Goal: Task Accomplishment & Management: Use online tool/utility

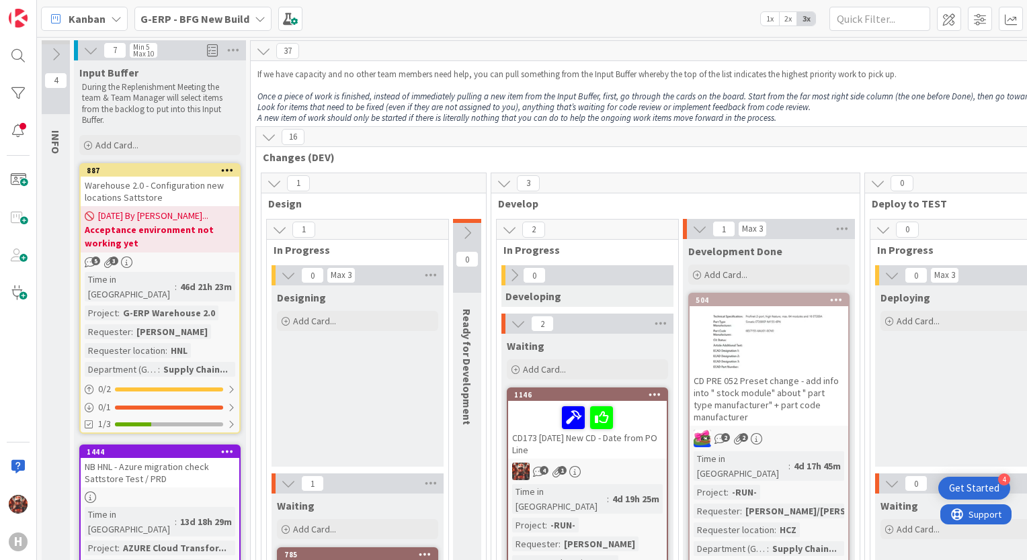
scroll to position [67, 793]
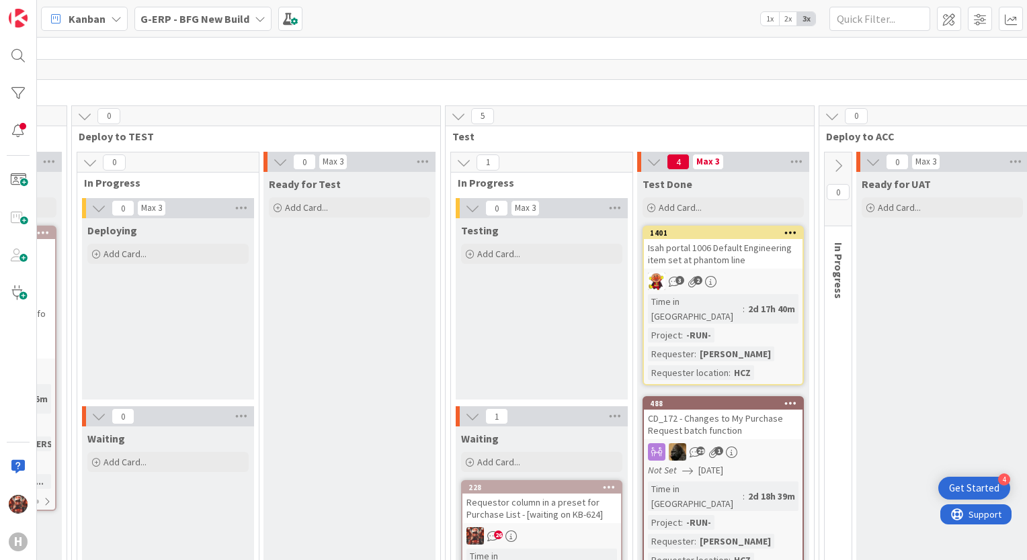
click at [188, 27] on div "G-ERP - BFG New Build" at bounding box center [202, 19] width 137 height 24
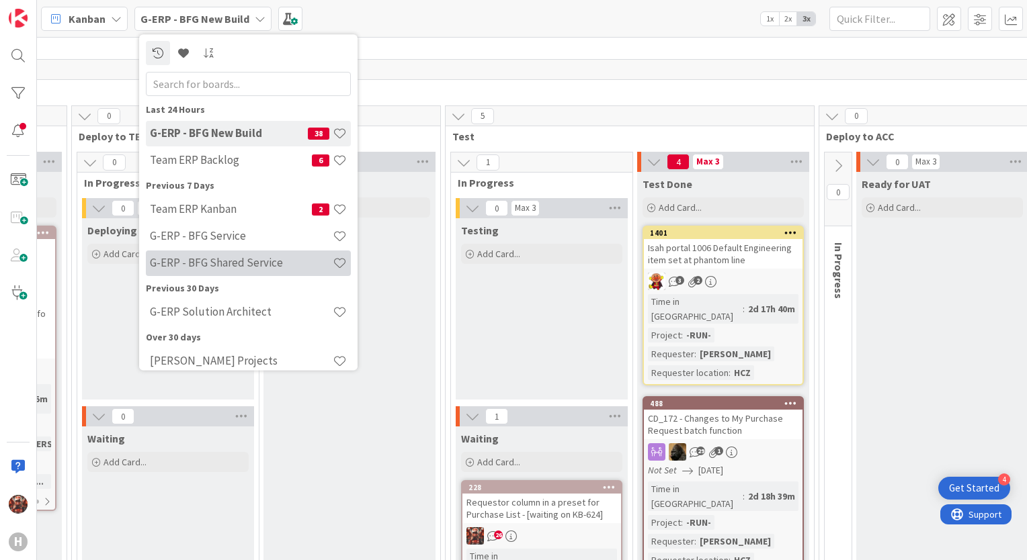
click at [226, 257] on h4 "G-ERP - BFG Shared Service" at bounding box center [241, 263] width 183 height 13
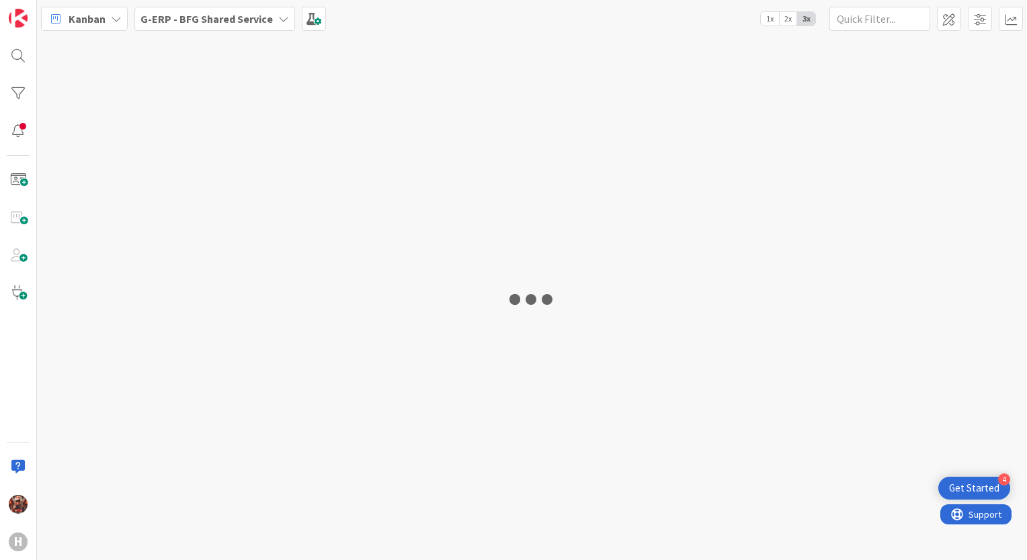
click at [167, 27] on div "G-ERP - BFG Shared Service" at bounding box center [214, 19] width 161 height 24
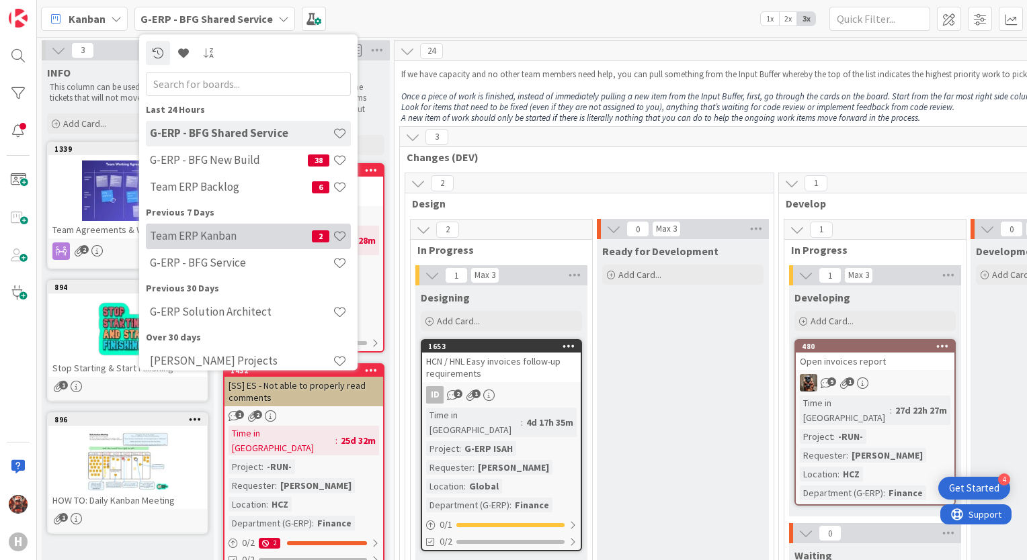
click at [226, 237] on h4 "Team ERP Kanban" at bounding box center [231, 236] width 162 height 13
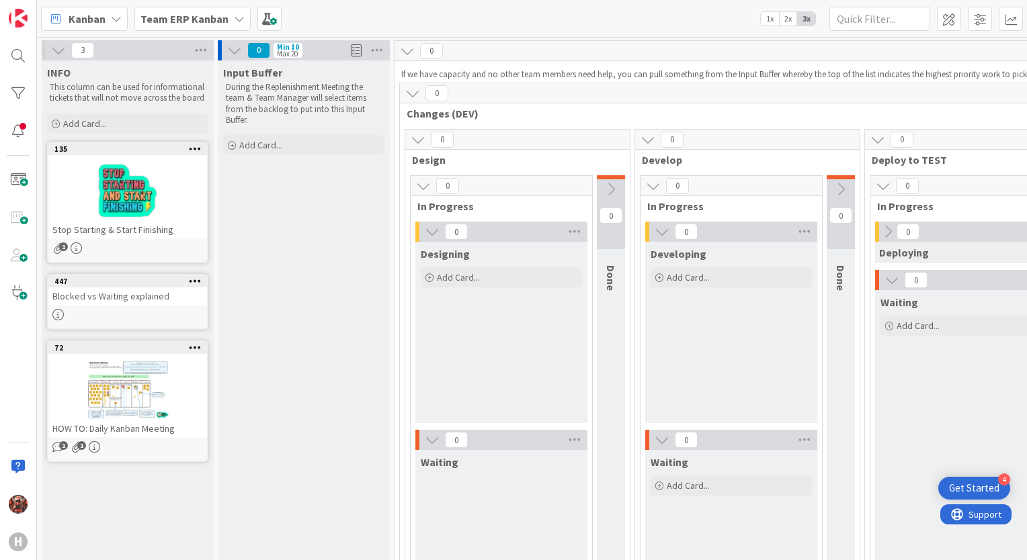
click at [219, 20] on b "Team ERP Kanban" at bounding box center [184, 18] width 88 height 13
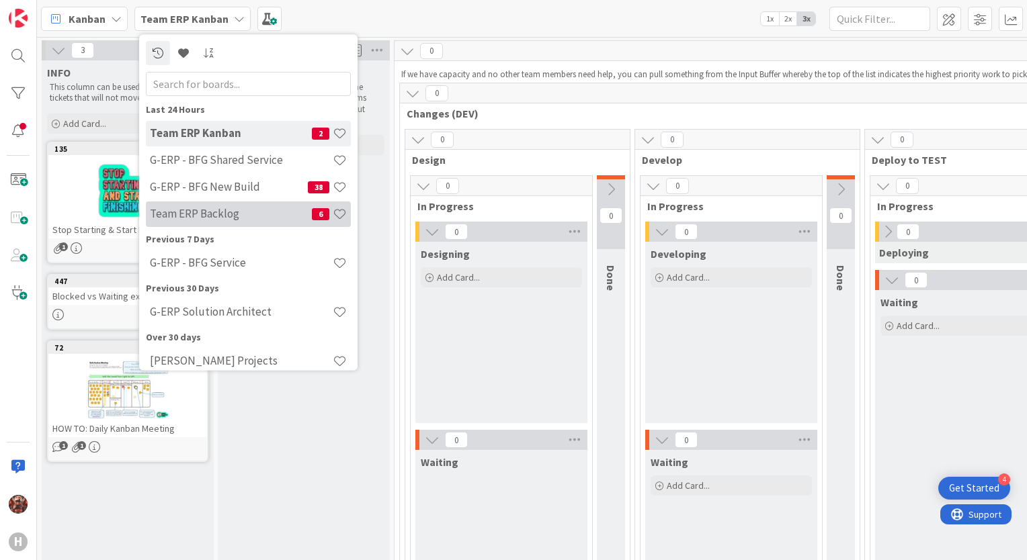
click at [212, 212] on h4 "Team ERP Backlog" at bounding box center [231, 214] width 162 height 13
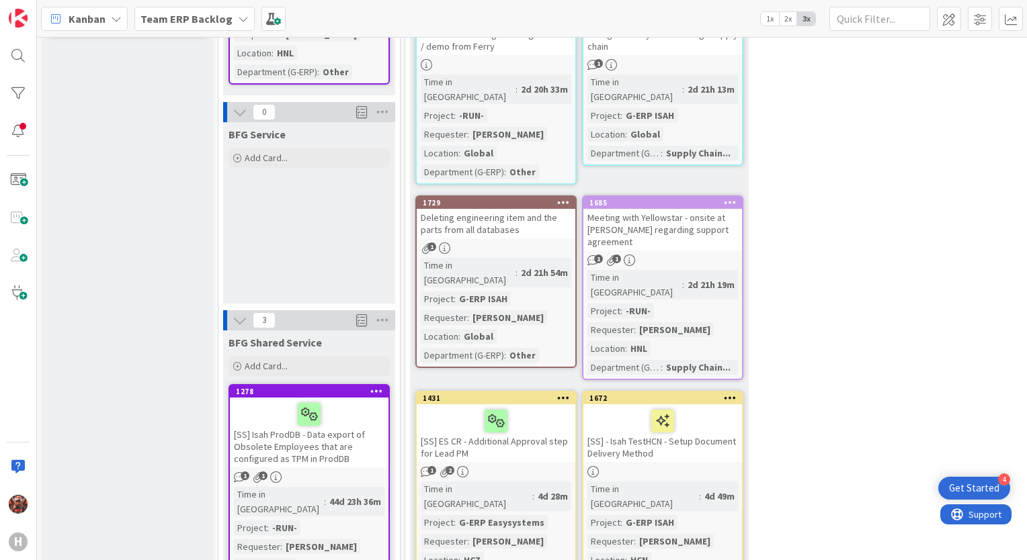
scroll to position [806, 0]
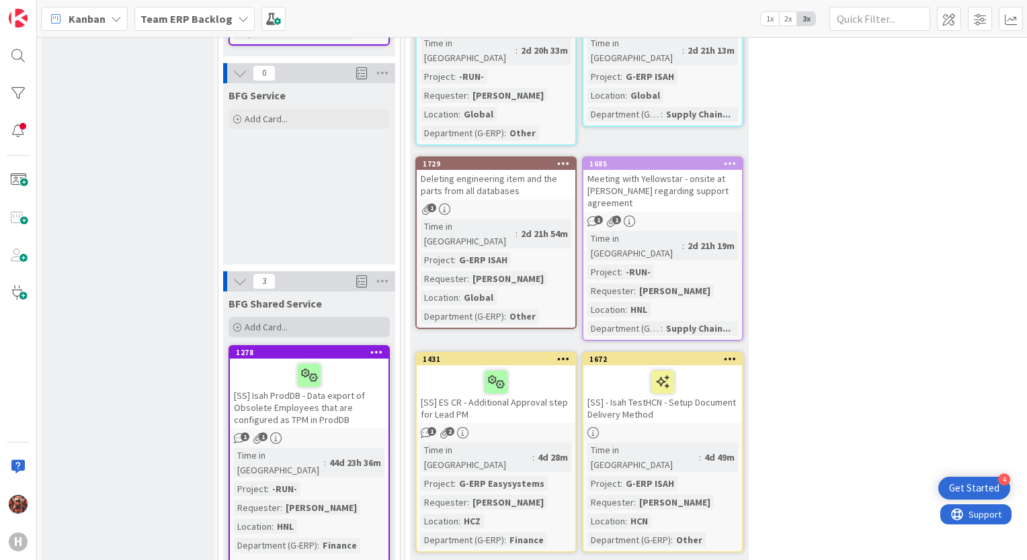
click at [336, 317] on div "Add Card..." at bounding box center [308, 327] width 161 height 20
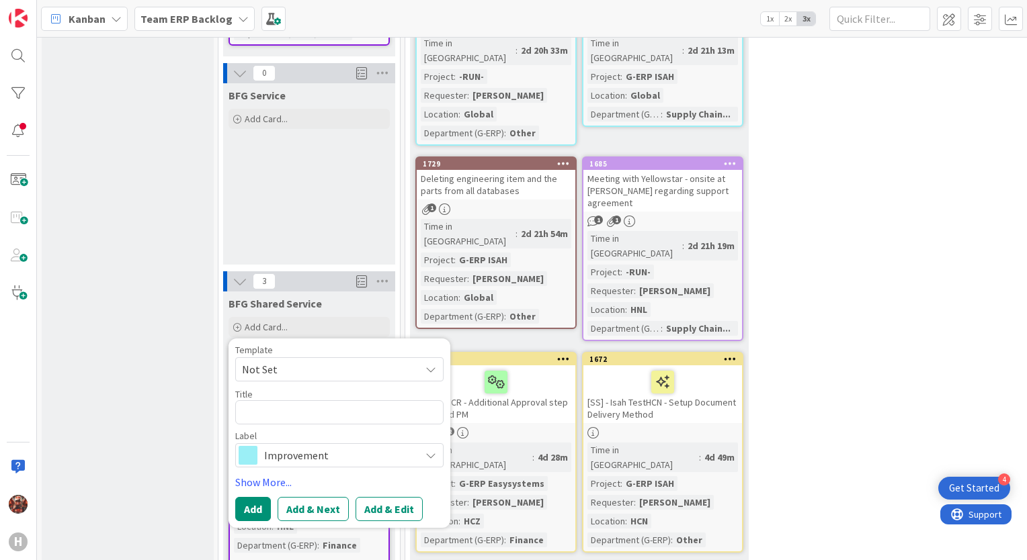
click at [300, 361] on span "Not Set" at bounding box center [326, 369] width 168 height 17
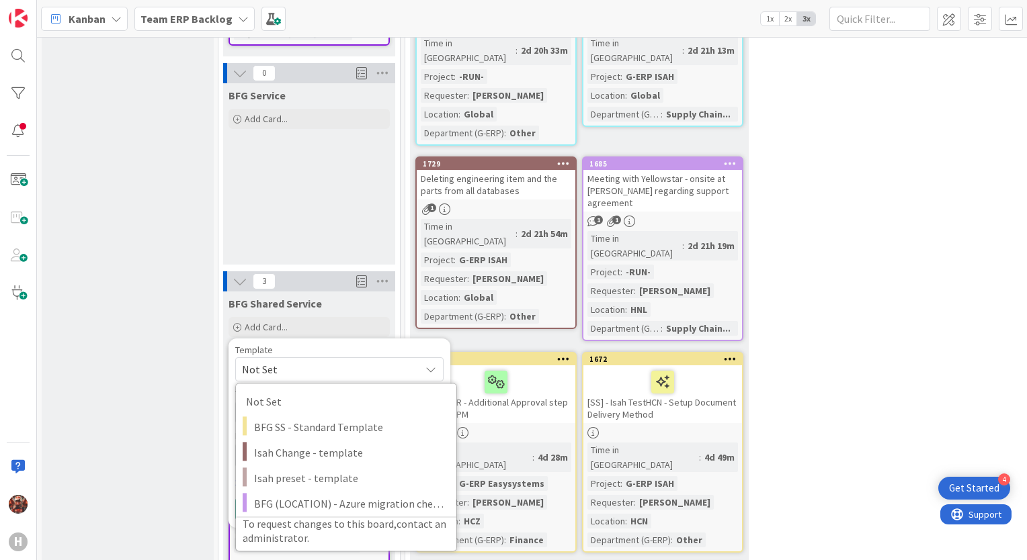
click at [300, 361] on span "Not Set" at bounding box center [326, 369] width 168 height 17
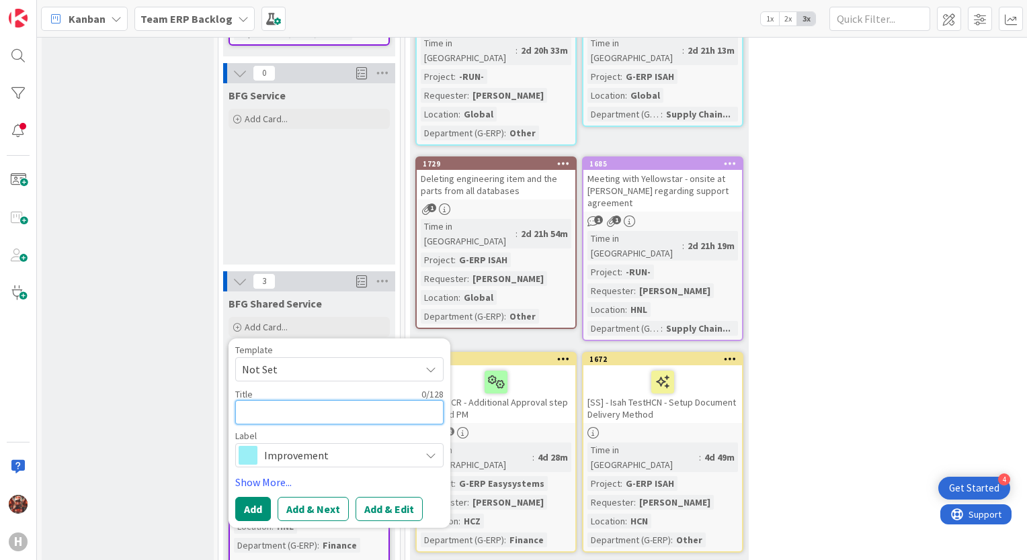
click at [290, 400] on textarea at bounding box center [339, 412] width 208 height 24
paste textarea "AccountView and ISAH"
type textarea "x"
type textarea "AccountView and ISAH"
click at [310, 446] on span "Improvement" at bounding box center [338, 455] width 149 height 19
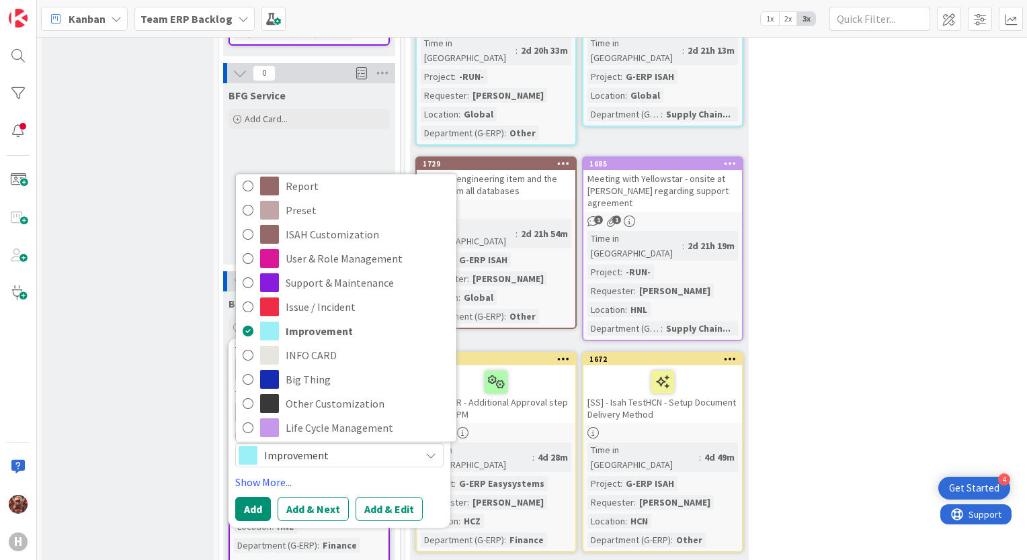
scroll to position [33, 0]
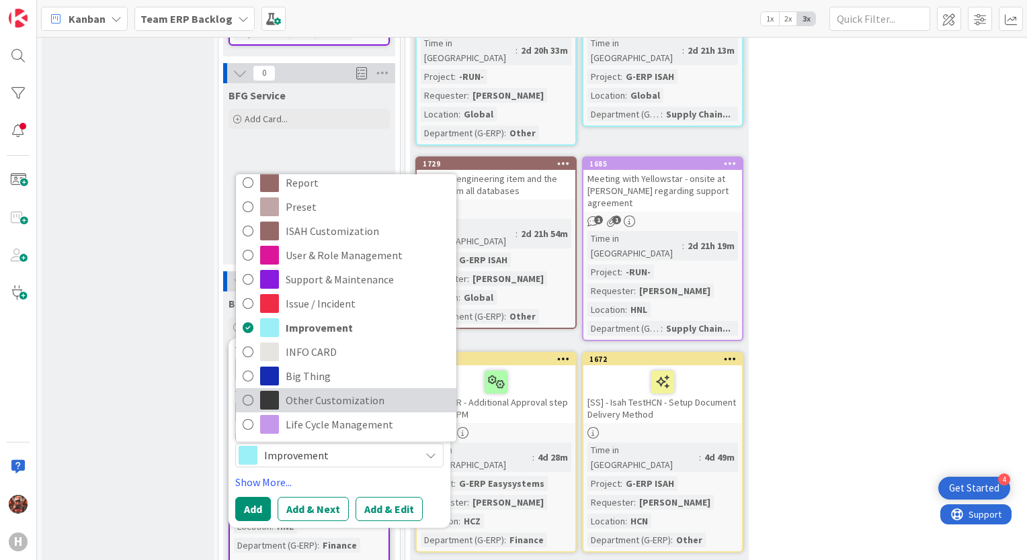
click at [321, 390] on span "Other Customization" at bounding box center [368, 400] width 164 height 20
type textarea "x"
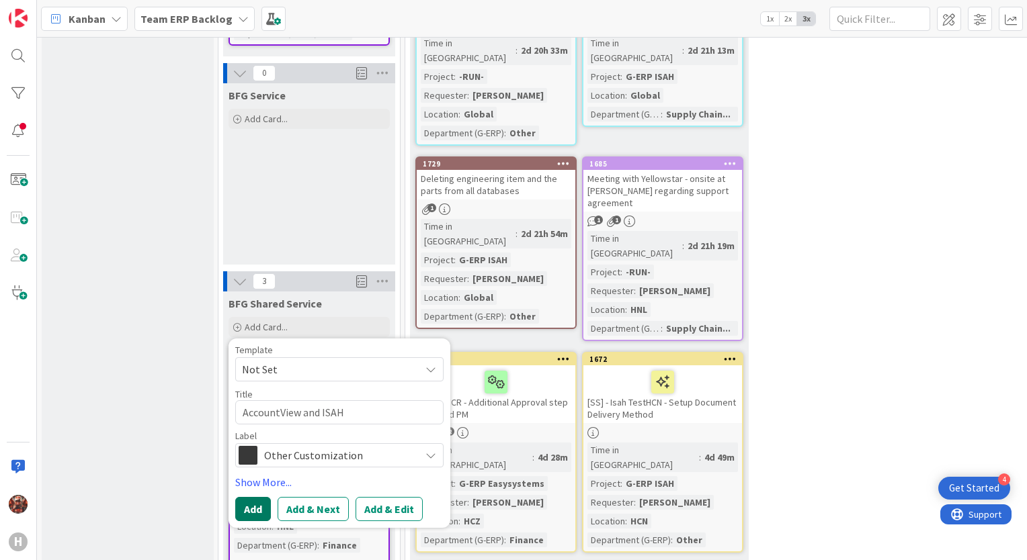
click at [261, 497] on button "Add" at bounding box center [253, 509] width 36 height 24
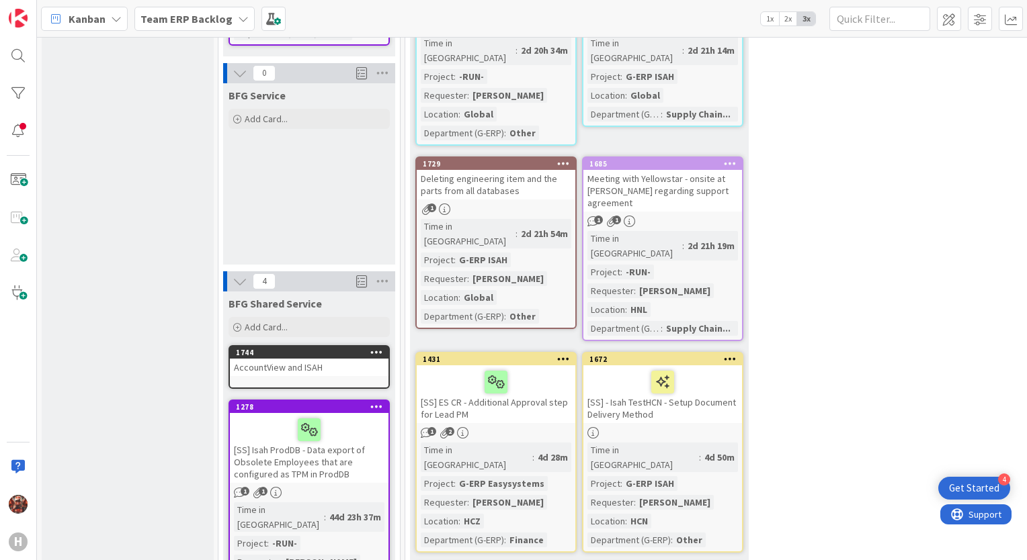
click at [321, 359] on div "AccountView and ISAH" at bounding box center [309, 367] width 159 height 17
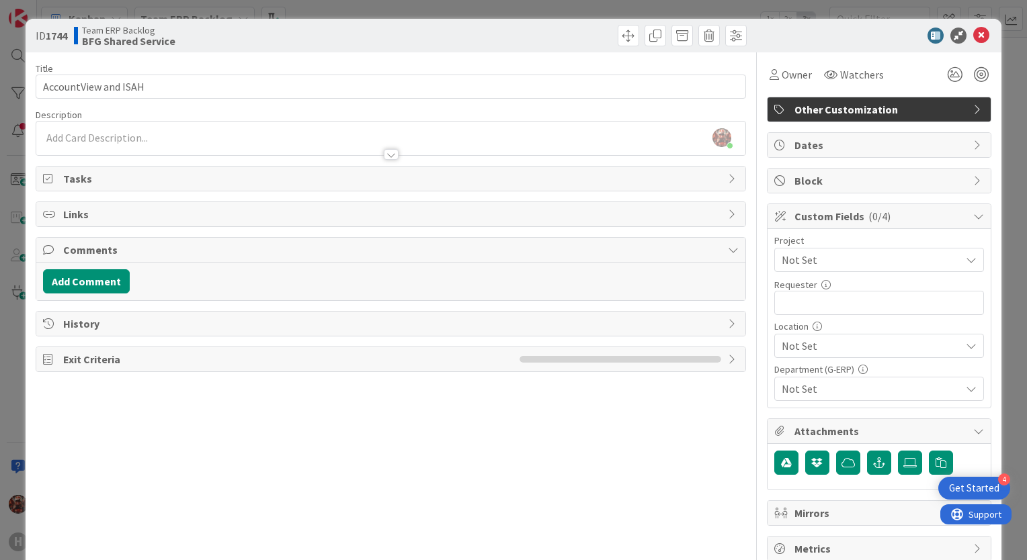
click at [228, 138] on div "[PERSON_NAME] just joined" at bounding box center [390, 139] width 709 height 34
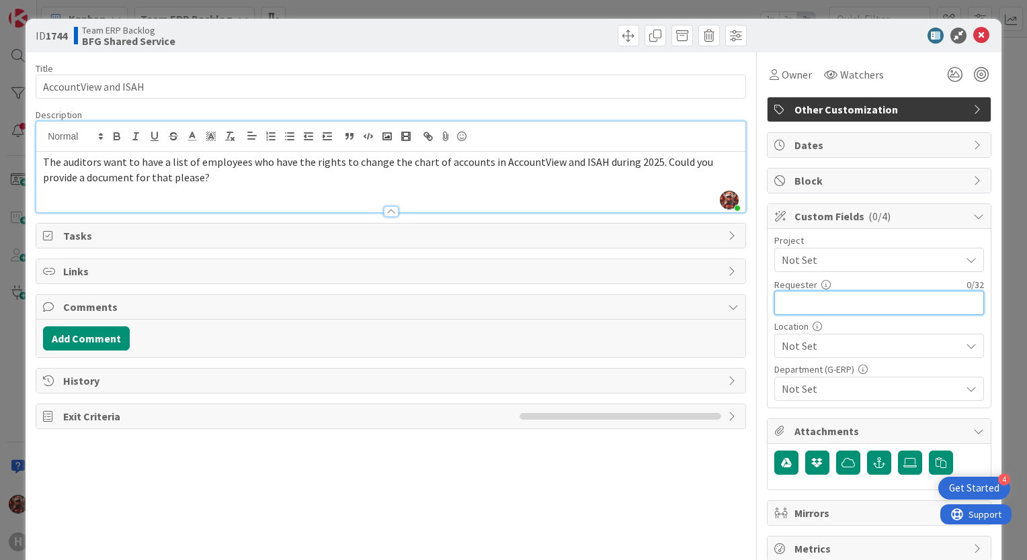
click at [835, 308] on input "text" at bounding box center [879, 303] width 210 height 24
type input "[PERSON_NAME]"
click at [839, 351] on span "Not Set" at bounding box center [870, 346] width 179 height 16
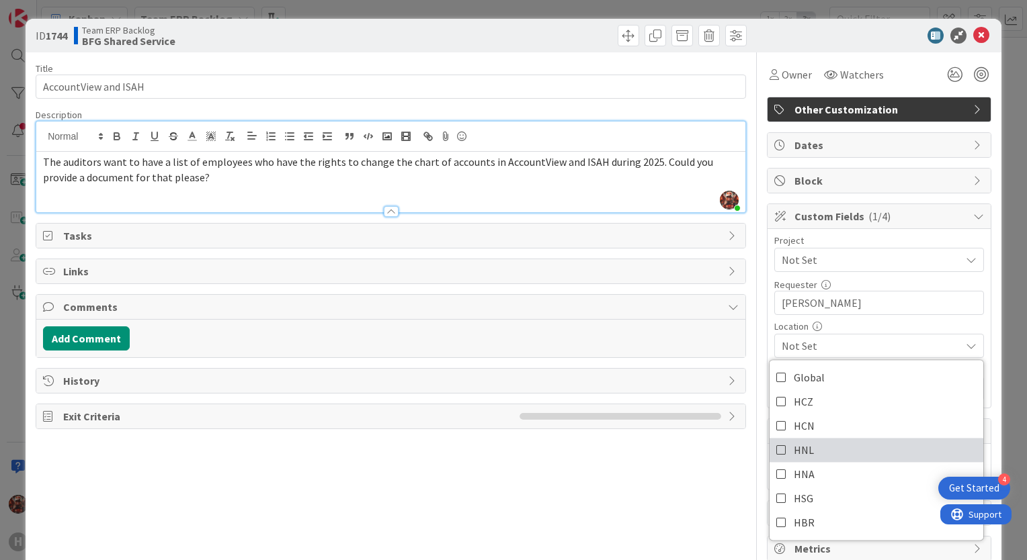
click at [794, 446] on span "HNL" at bounding box center [804, 450] width 20 height 20
click at [754, 322] on div "Title 20 / 128 AccountView and ISAH Description [PERSON_NAME] joined 3 m ago Th…" at bounding box center [514, 306] width 956 height 509
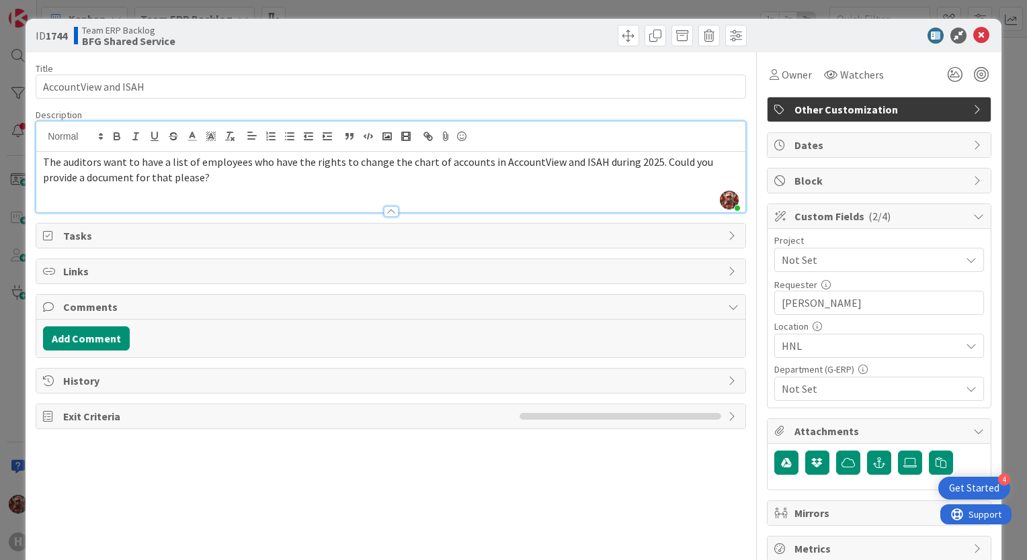
click at [822, 386] on span "Not Set" at bounding box center [870, 389] width 179 height 16
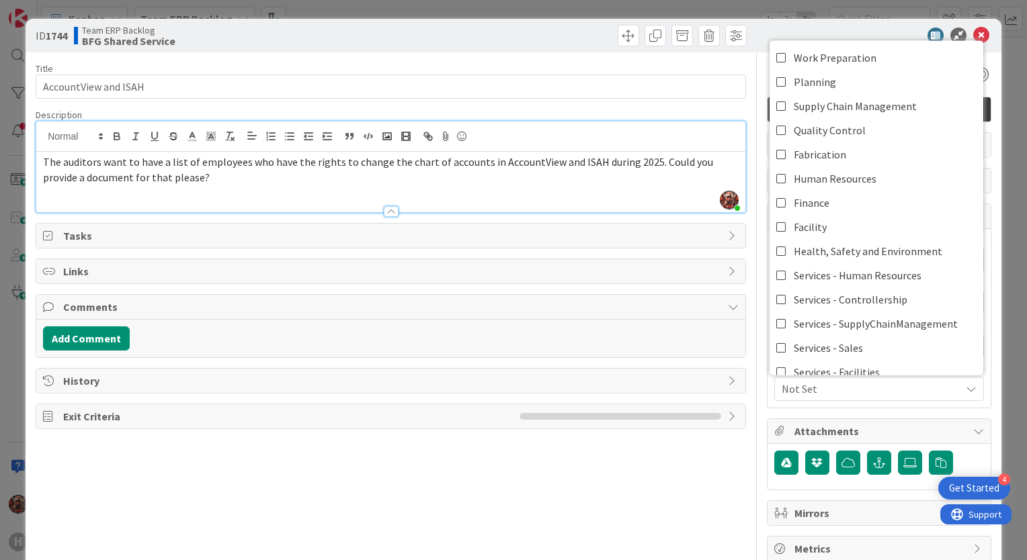
click at [822, 386] on span "Not Set" at bounding box center [870, 389] width 179 height 16
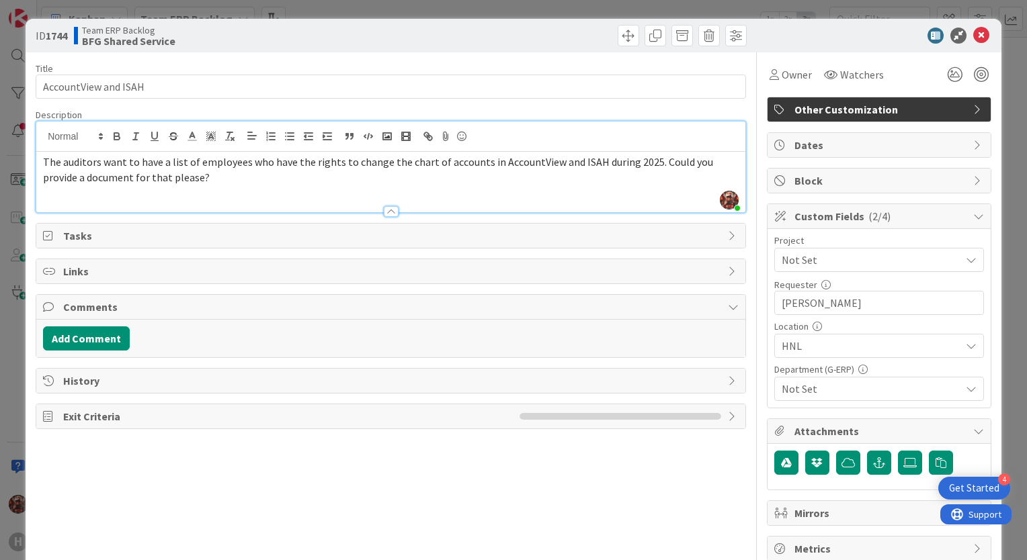
click at [857, 346] on span "HNL" at bounding box center [870, 346] width 179 height 16
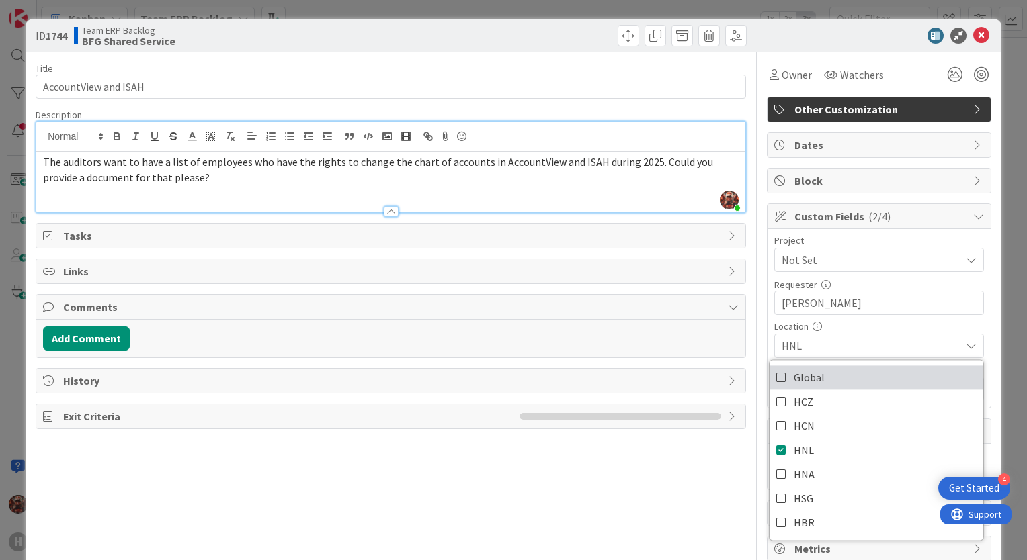
click at [828, 374] on link "Global" at bounding box center [876, 378] width 214 height 24
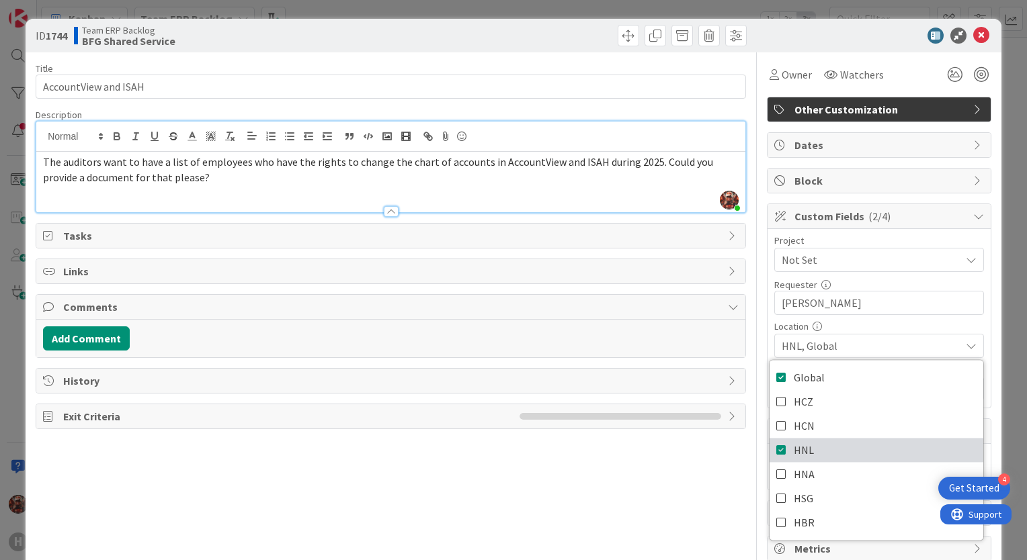
click at [782, 448] on link "HNL" at bounding box center [876, 450] width 214 height 24
click at [735, 457] on div "Title 20 / 128 AccountView and ISAH Description [PERSON_NAME] joined 3 m ago Th…" at bounding box center [391, 306] width 710 height 509
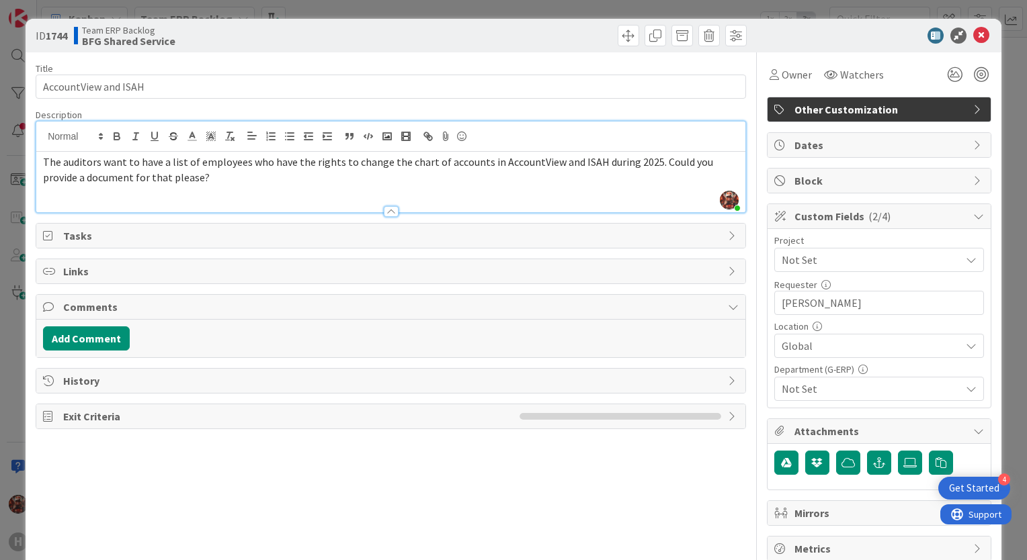
click at [847, 388] on span "Not Set" at bounding box center [870, 389] width 179 height 16
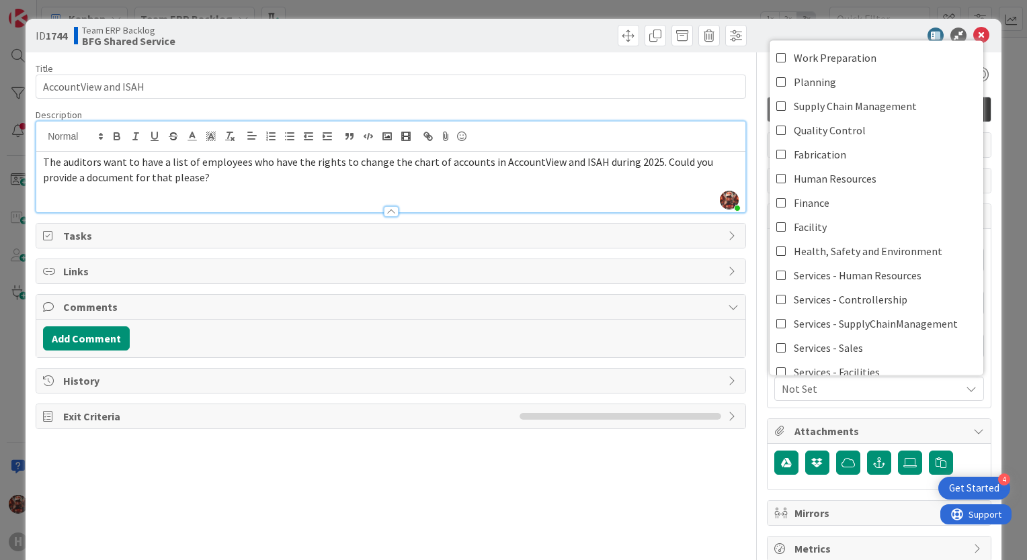
click at [753, 28] on div at bounding box center [872, 36] width 238 height 16
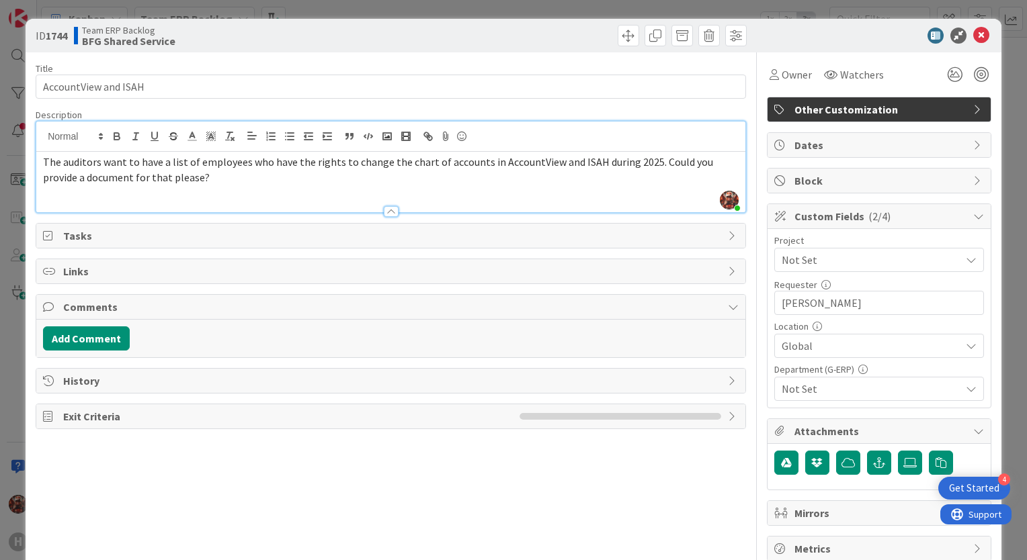
click at [809, 255] on span "Not Set" at bounding box center [867, 260] width 172 height 19
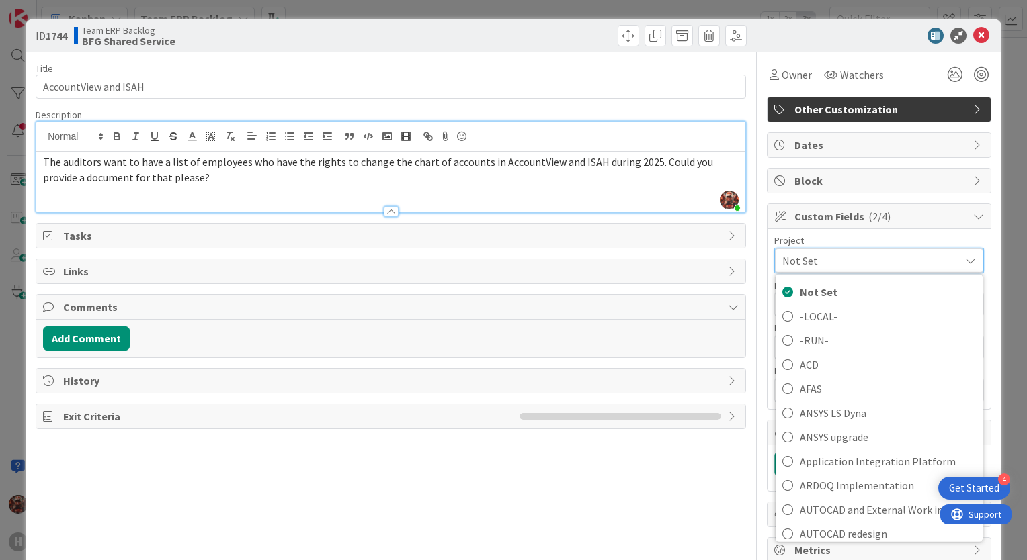
click at [541, 44] on div at bounding box center [570, 36] width 352 height 22
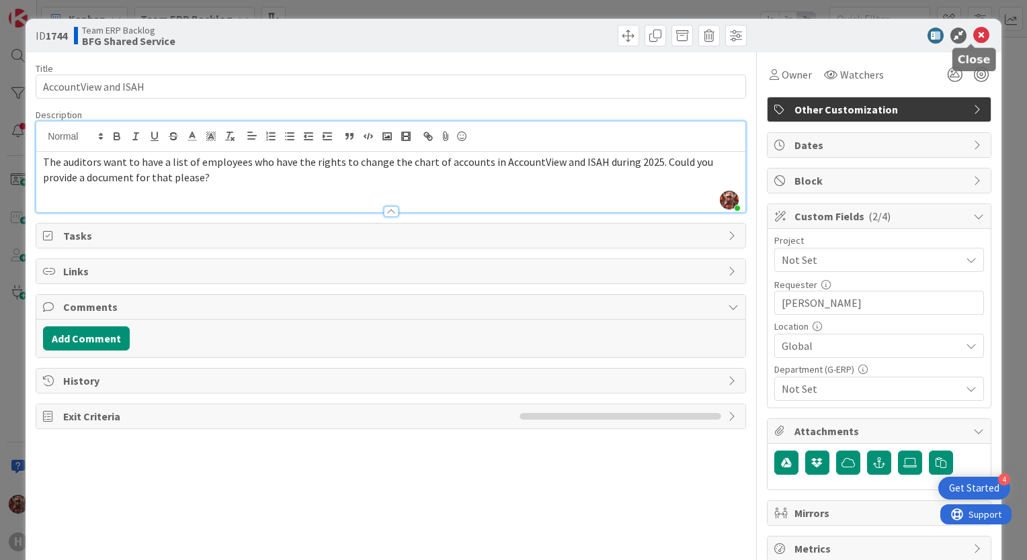
click at [973, 38] on icon at bounding box center [981, 36] width 16 height 16
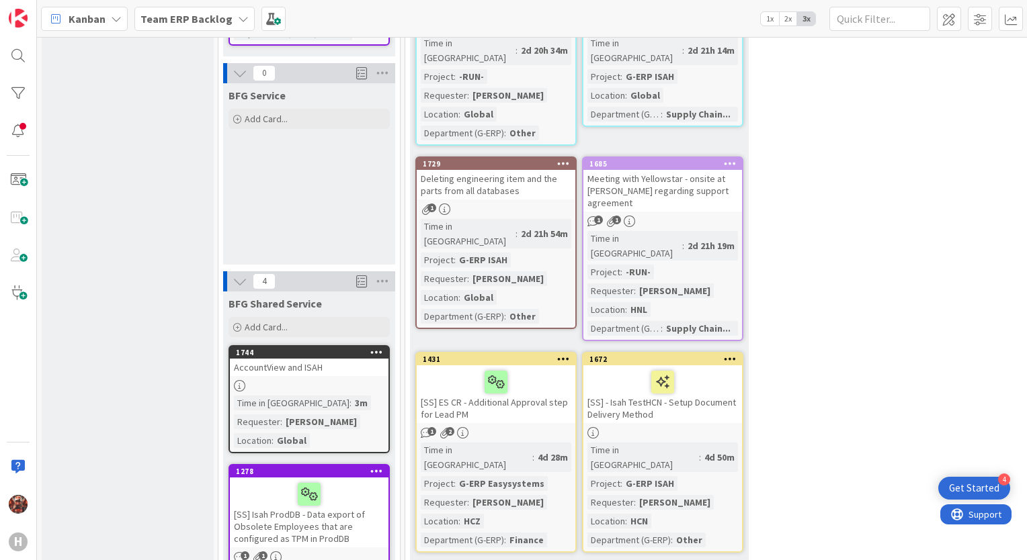
click at [292, 359] on div "AccountView and ISAH" at bounding box center [309, 367] width 159 height 17
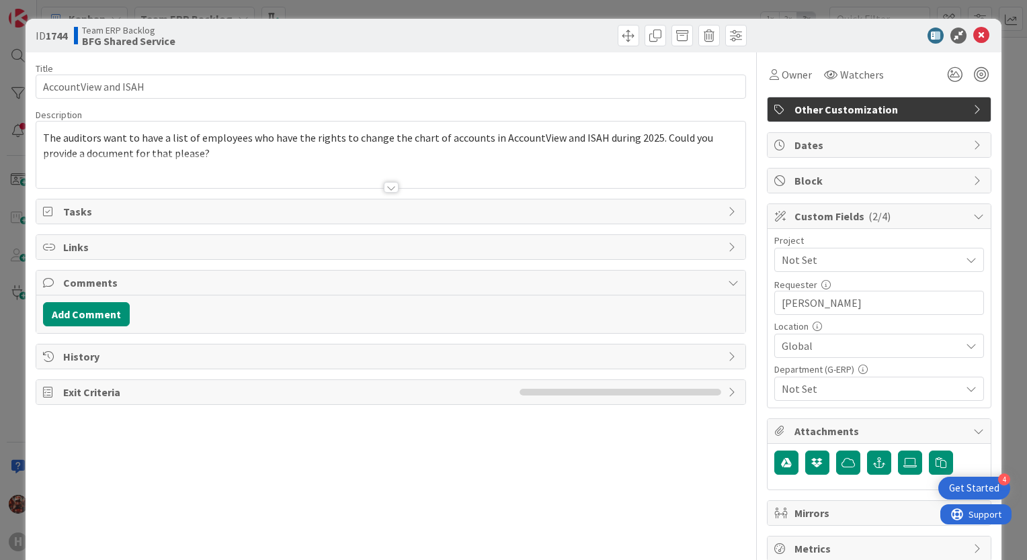
click at [280, 149] on div "The auditors want to have a list of employees who have the rights to change the…" at bounding box center [390, 155] width 709 height 67
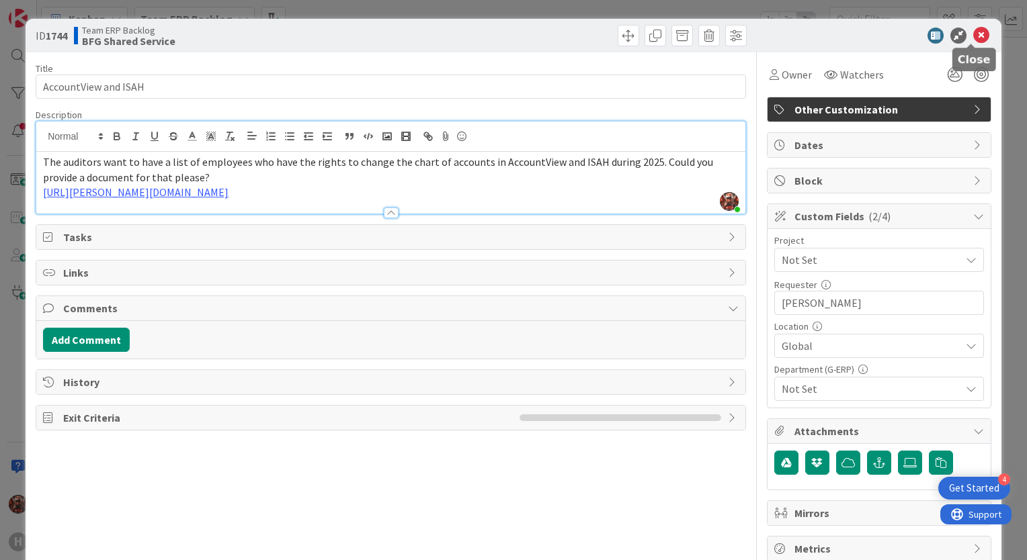
click at [973, 34] on icon at bounding box center [981, 36] width 16 height 16
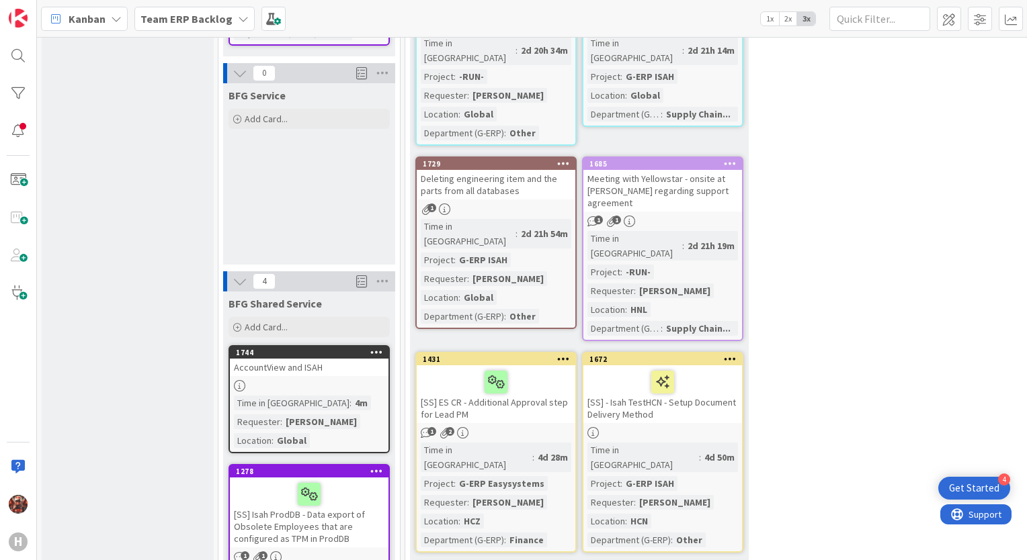
click at [185, 27] on div "Team ERP Backlog" at bounding box center [194, 19] width 120 height 24
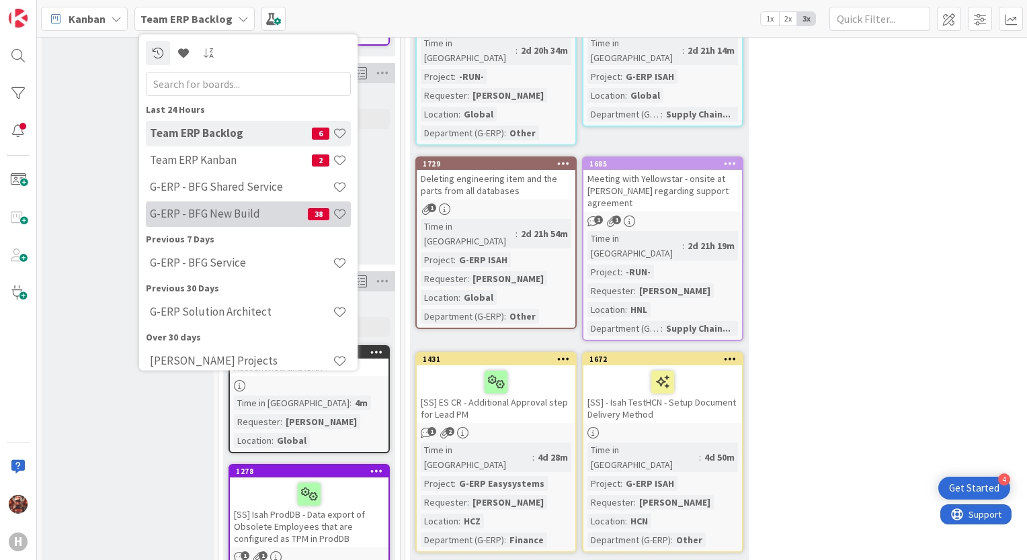
click at [223, 214] on h4 "G-ERP - BFG New Build" at bounding box center [229, 214] width 158 height 13
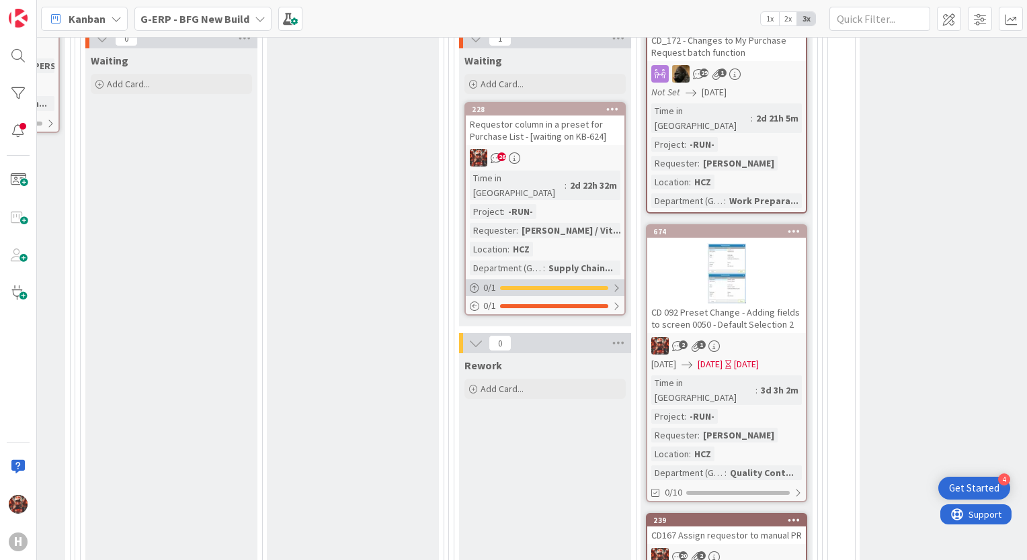
scroll to position [538, 790]
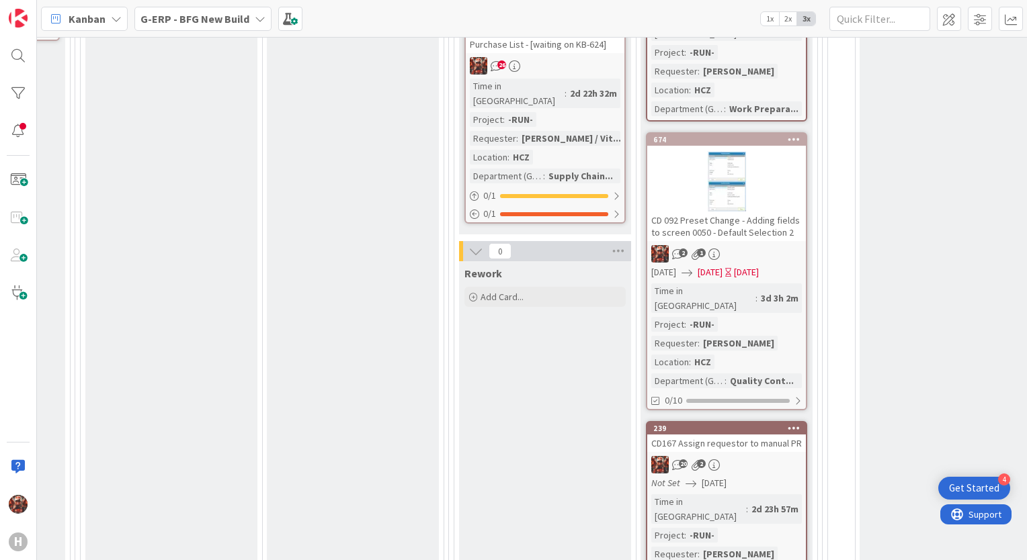
click at [726, 435] on div "CD167 Assign requestor to manual PR" at bounding box center [726, 443] width 159 height 17
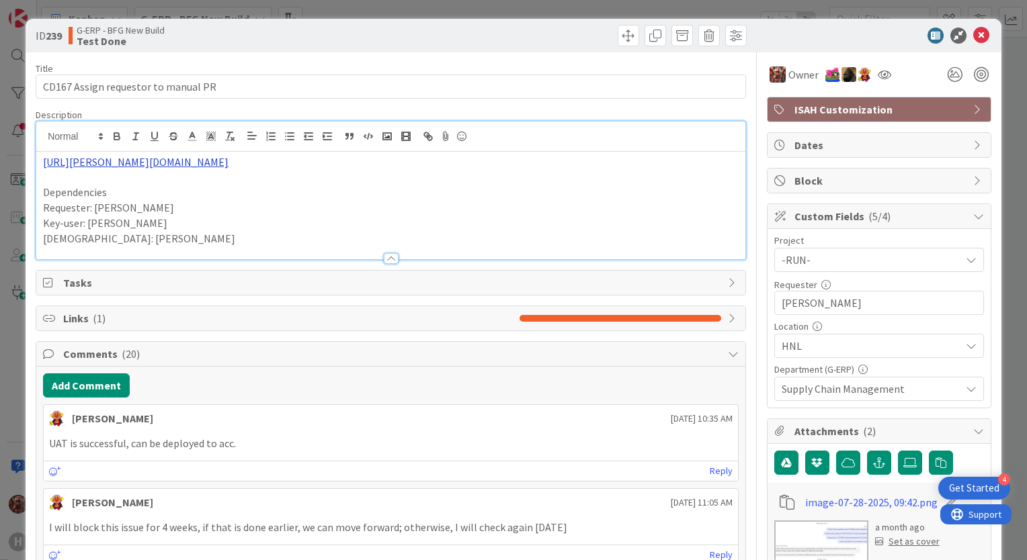
click at [182, 142] on div "[URL][PERSON_NAME][DOMAIN_NAME] Dependencies Requester: [PERSON_NAME] Key-user:…" at bounding box center [390, 191] width 709 height 138
click at [228, 228] on p "Key-user: [PERSON_NAME]" at bounding box center [390, 223] width 695 height 15
click at [181, 161] on link "[URL][PERSON_NAME][DOMAIN_NAME]" at bounding box center [135, 161] width 185 height 13
click at [215, 186] on link "[URL][PERSON_NAME][DOMAIN_NAME]" at bounding box center [258, 187] width 134 height 17
click at [973, 36] on icon at bounding box center [981, 36] width 16 height 16
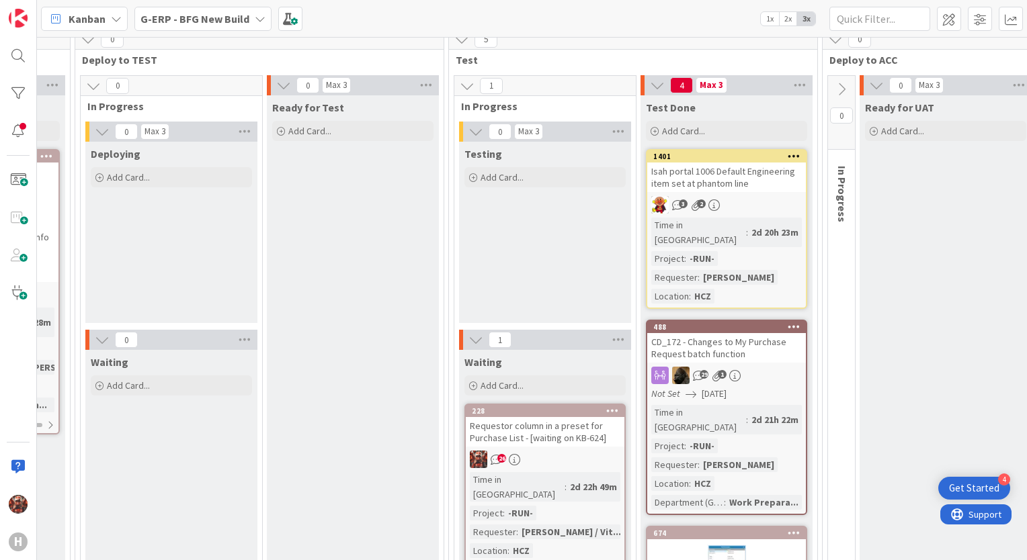
click at [724, 176] on div "Isah portal 1006 Default Engineering item set at phantom line" at bounding box center [726, 178] width 159 height 30
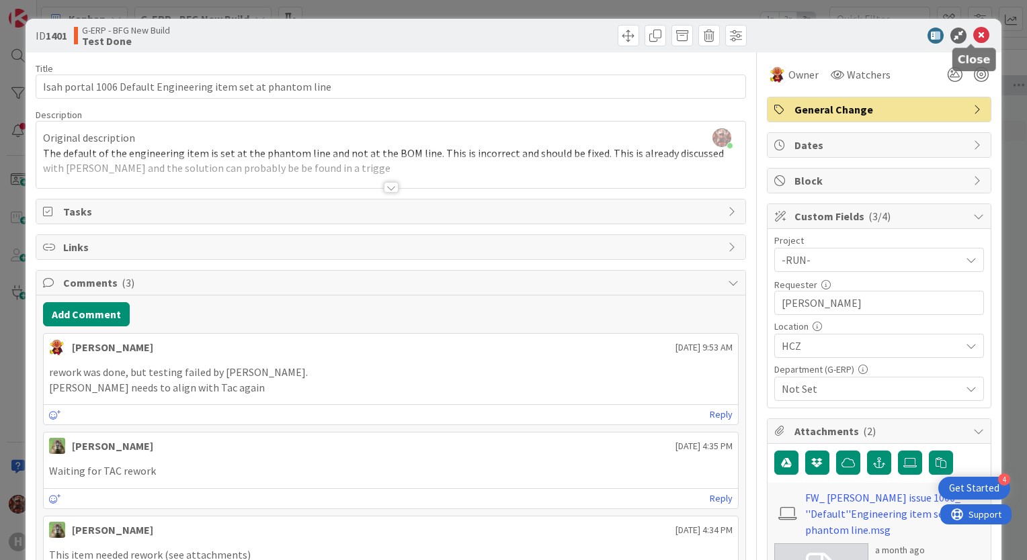
click at [973, 31] on icon at bounding box center [981, 36] width 16 height 16
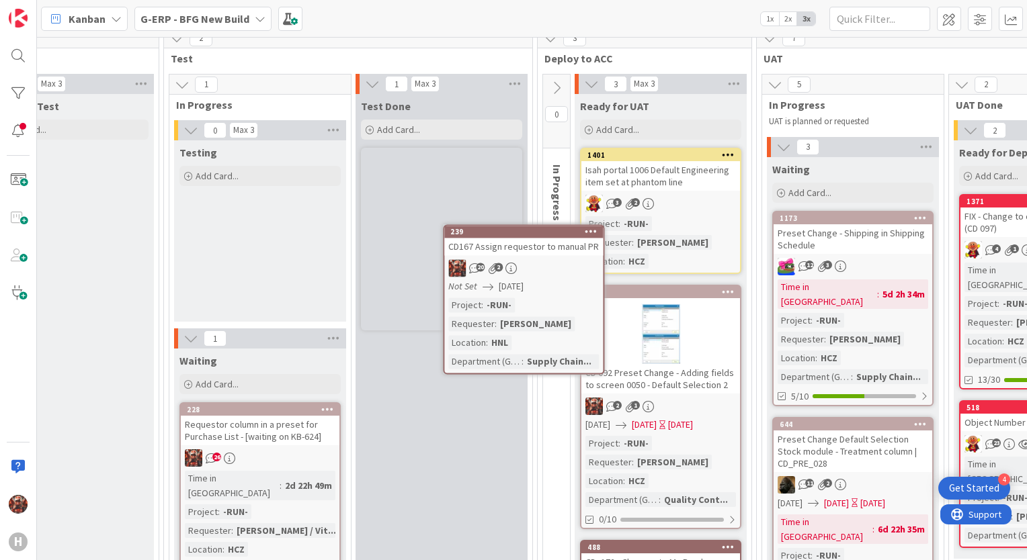
scroll to position [137, 1074]
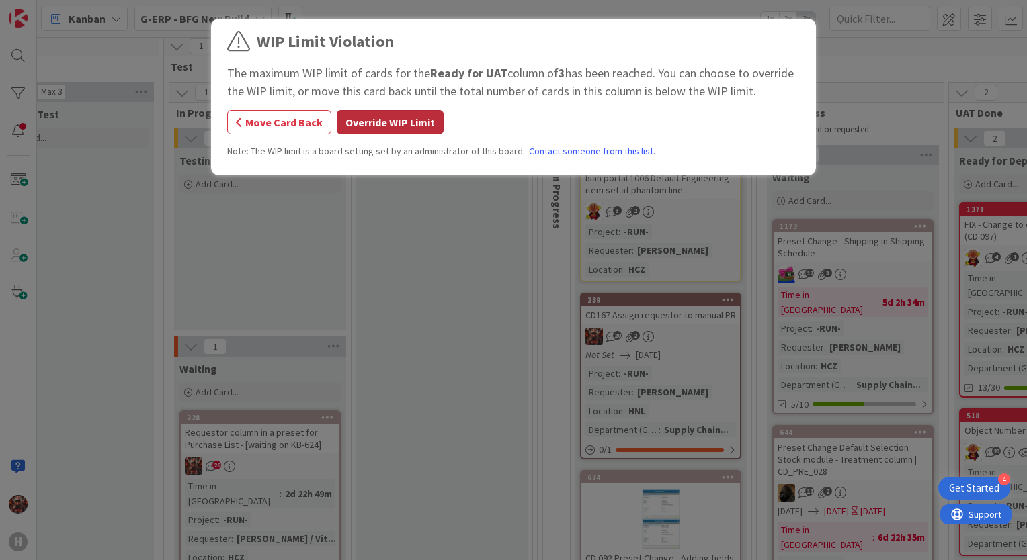
click at [376, 122] on button "Override WIP Limit" at bounding box center [390, 122] width 107 height 24
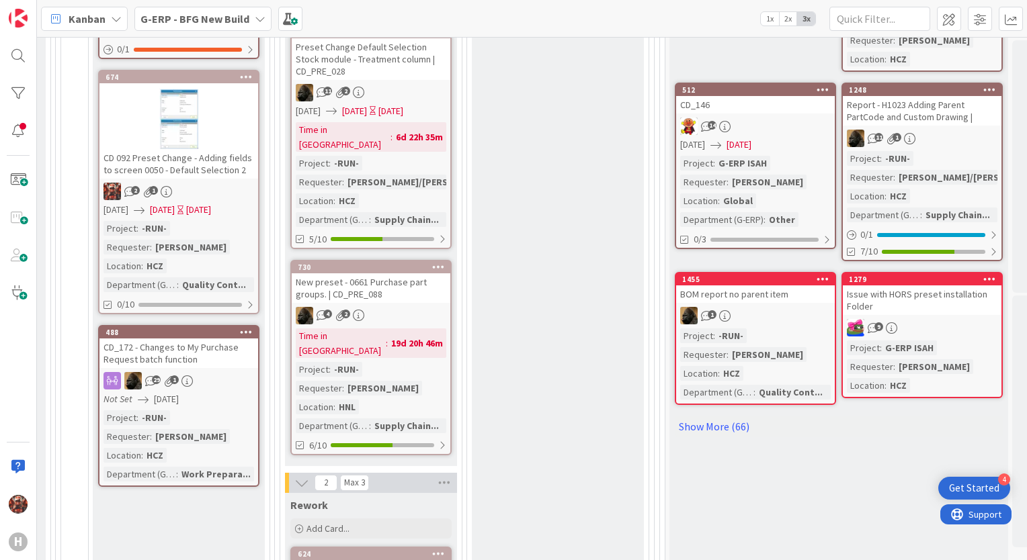
scroll to position [202, 1556]
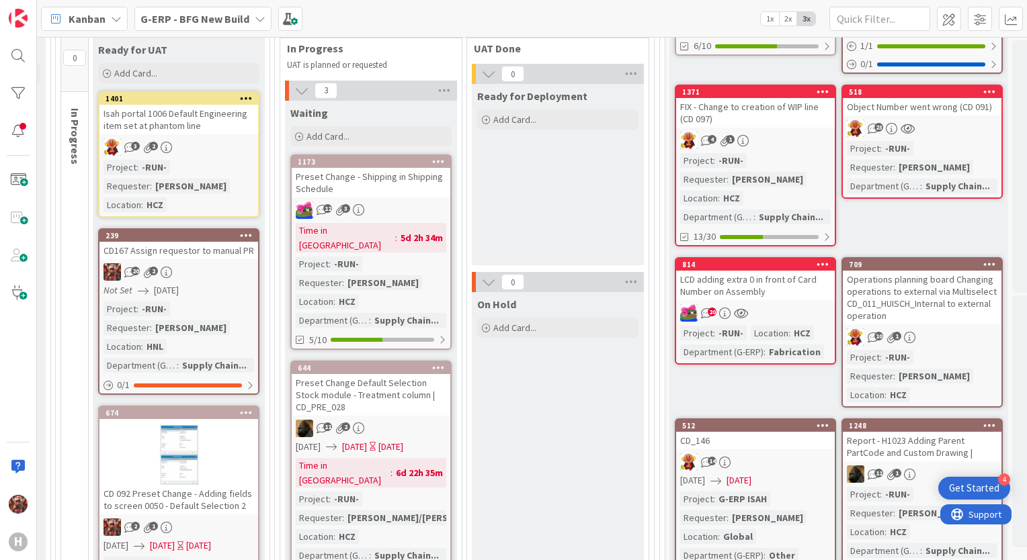
click at [200, 12] on b "G-ERP - BFG New Build" at bounding box center [194, 18] width 109 height 13
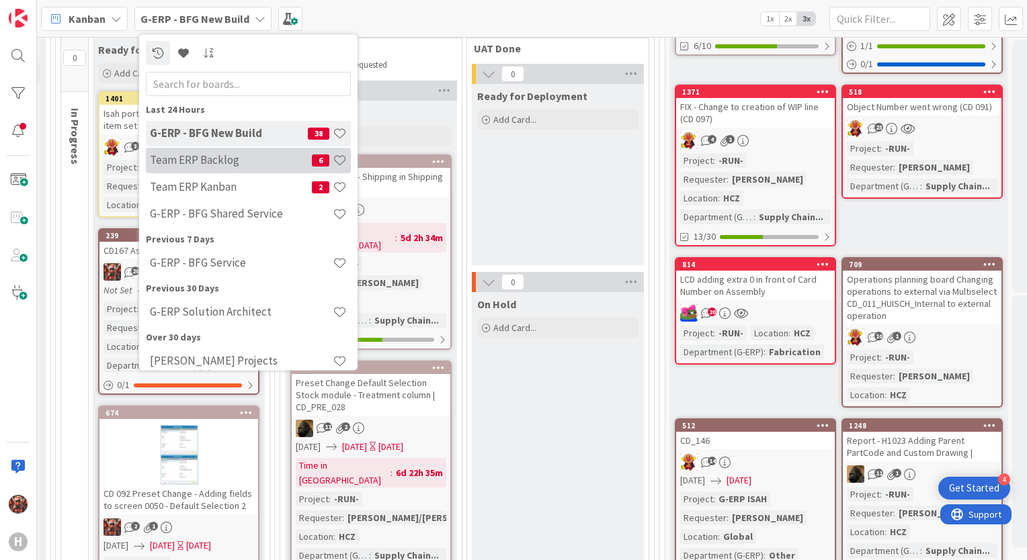
click at [230, 166] on h4 "Team ERP Backlog" at bounding box center [231, 160] width 162 height 13
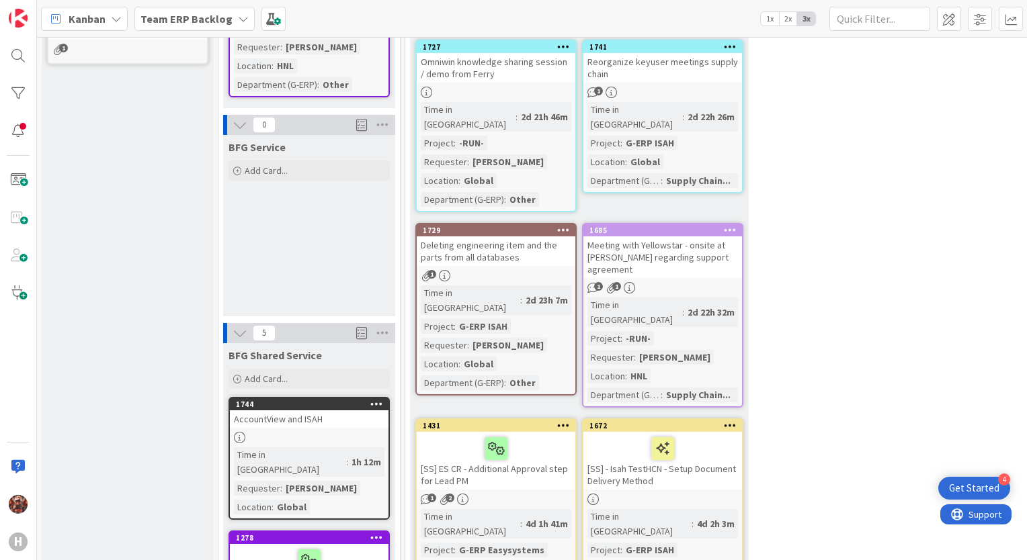
scroll to position [941, 0]
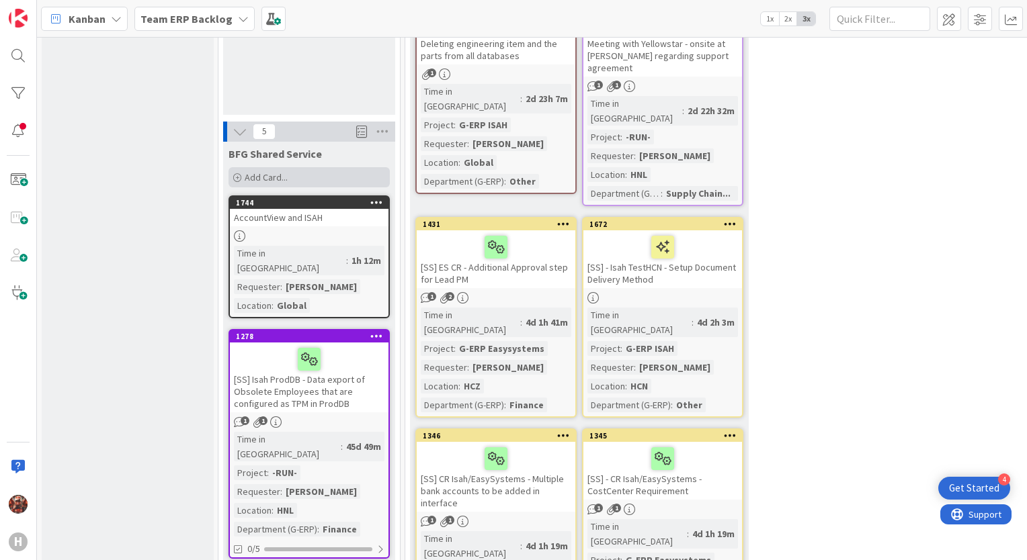
click at [264, 171] on span "Add Card..." at bounding box center [266, 177] width 43 height 12
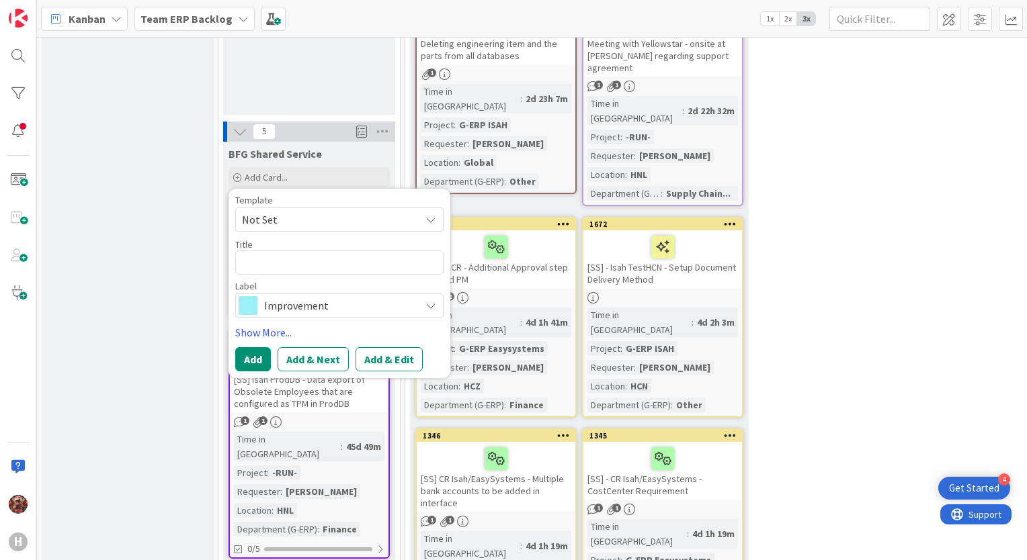
click at [283, 211] on span "Not Set" at bounding box center [326, 219] width 168 height 17
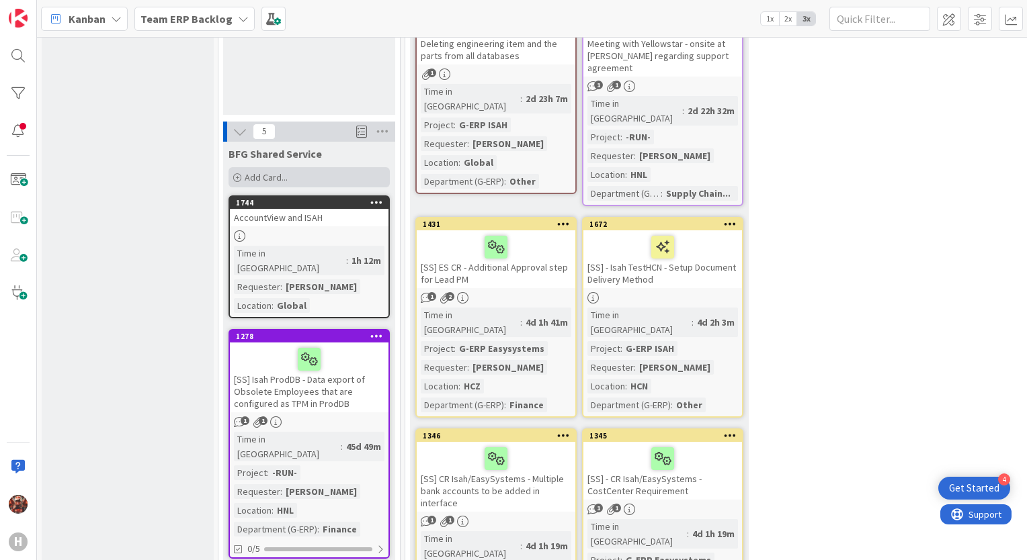
click at [252, 171] on span "Add Card..." at bounding box center [266, 177] width 43 height 12
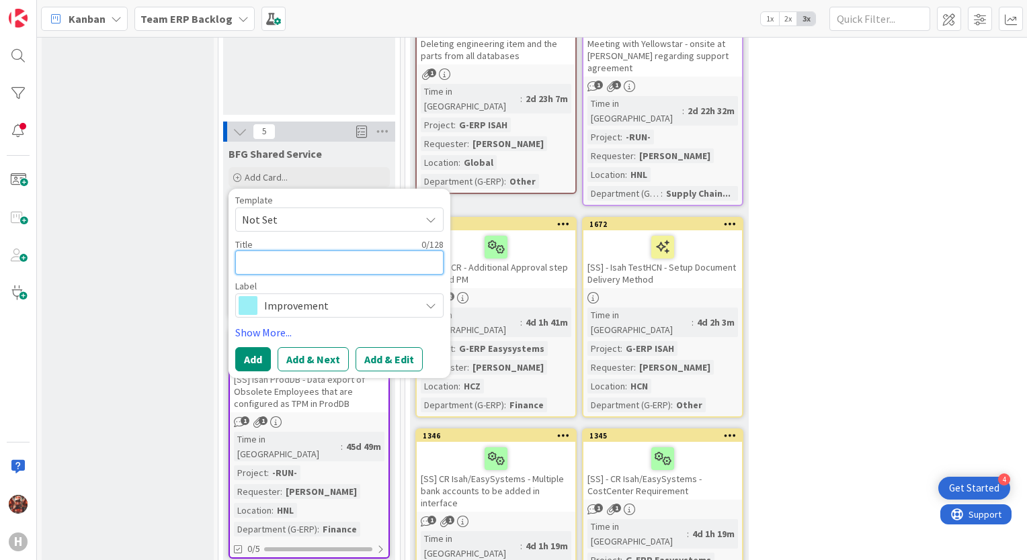
click at [366, 251] on textarea at bounding box center [339, 263] width 208 height 24
paste textarea "Accountview Modify Permissions"
type textarea "x"
type textarea "Accountview Modify Permissions"
click at [341, 296] on span "Improvement" at bounding box center [338, 305] width 149 height 19
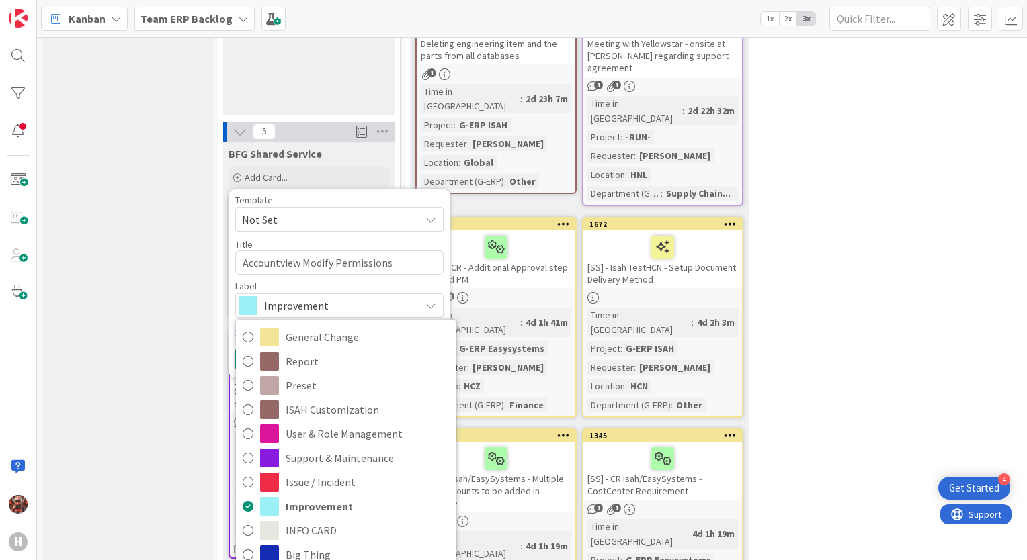
scroll to position [1210, 0]
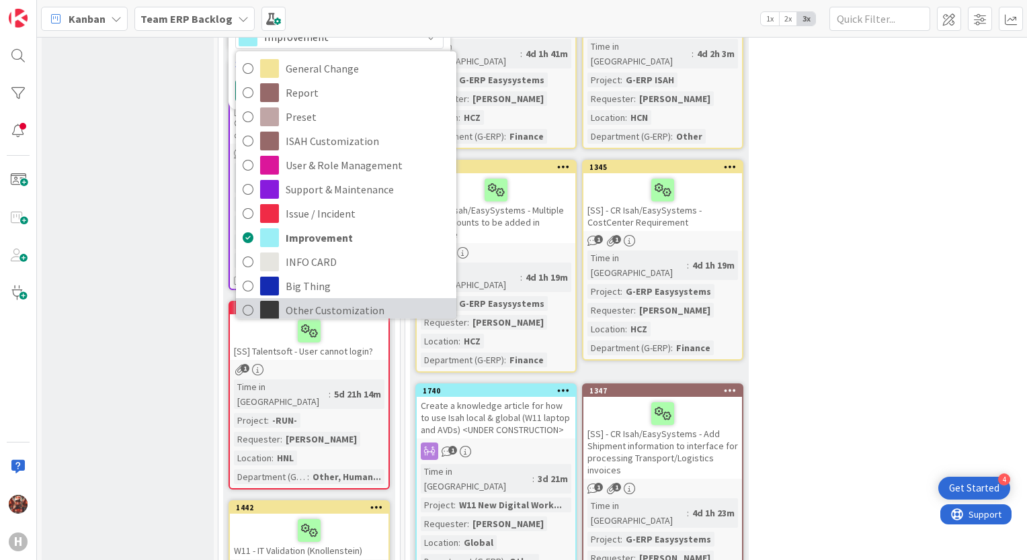
click at [325, 300] on span "Other Customization" at bounding box center [368, 310] width 164 height 20
type textarea "x"
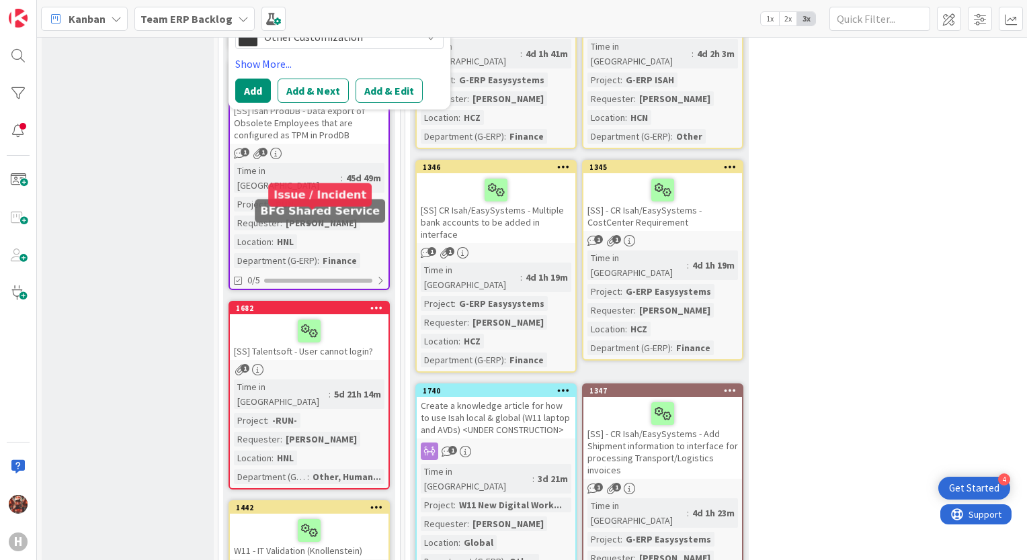
scroll to position [941, 0]
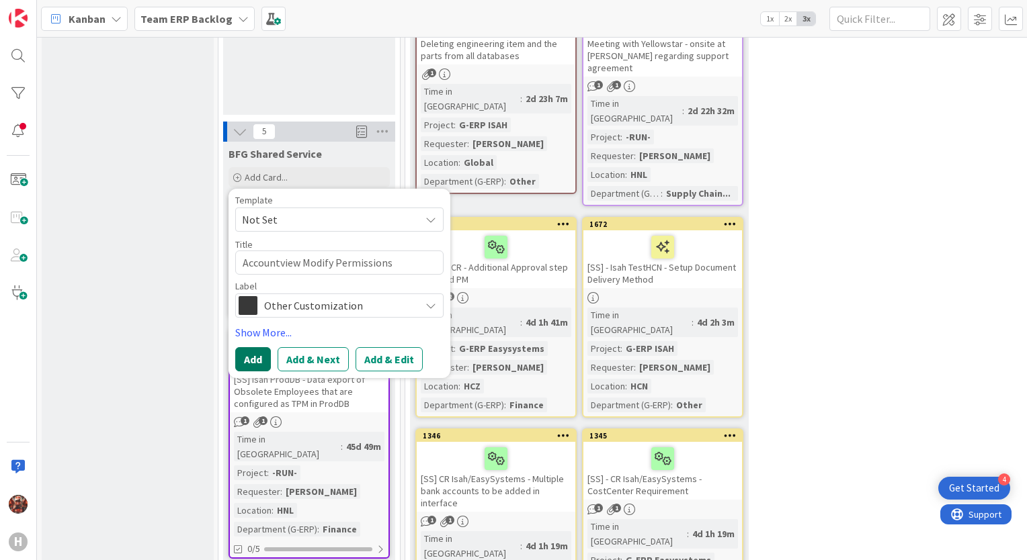
click at [254, 347] on button "Add" at bounding box center [253, 359] width 36 height 24
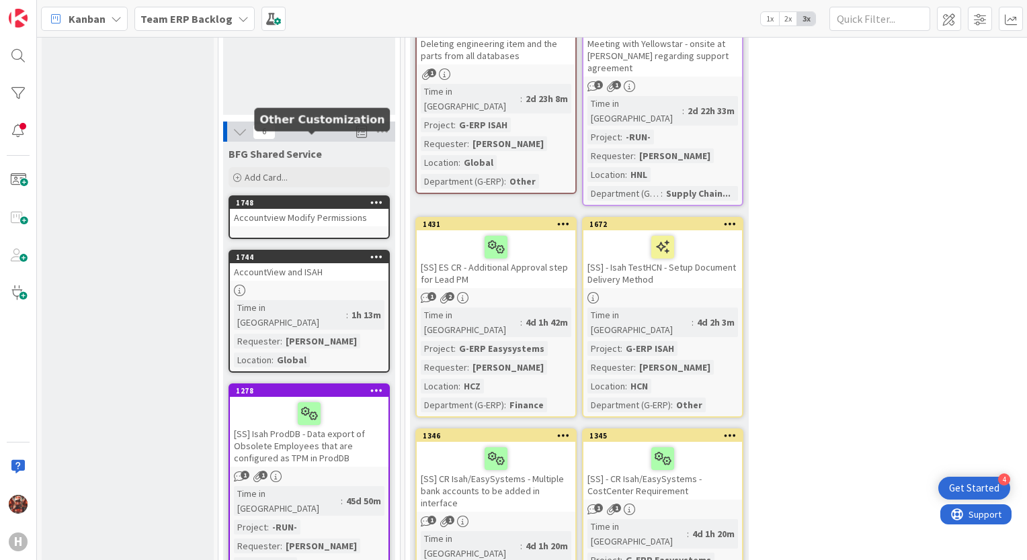
click at [306, 209] on div "Accountview Modify Permissions" at bounding box center [309, 217] width 159 height 17
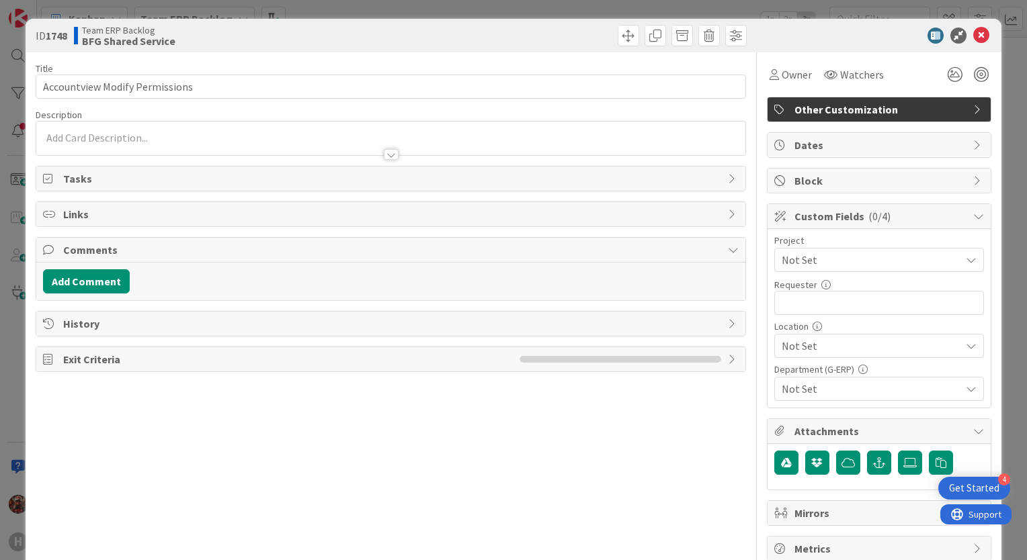
click at [161, 141] on div at bounding box center [390, 148] width 709 height 14
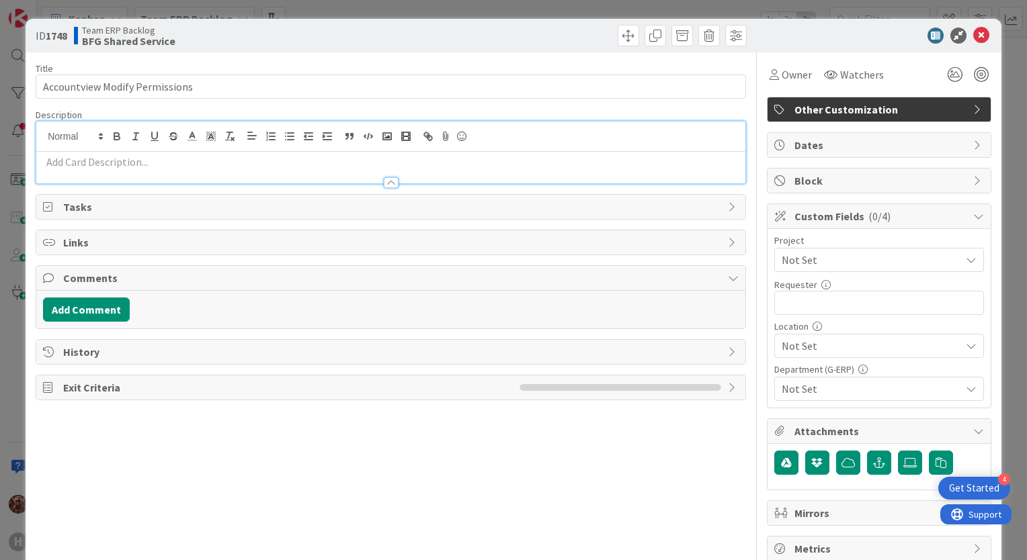
click at [166, 169] on div at bounding box center [390, 176] width 709 height 14
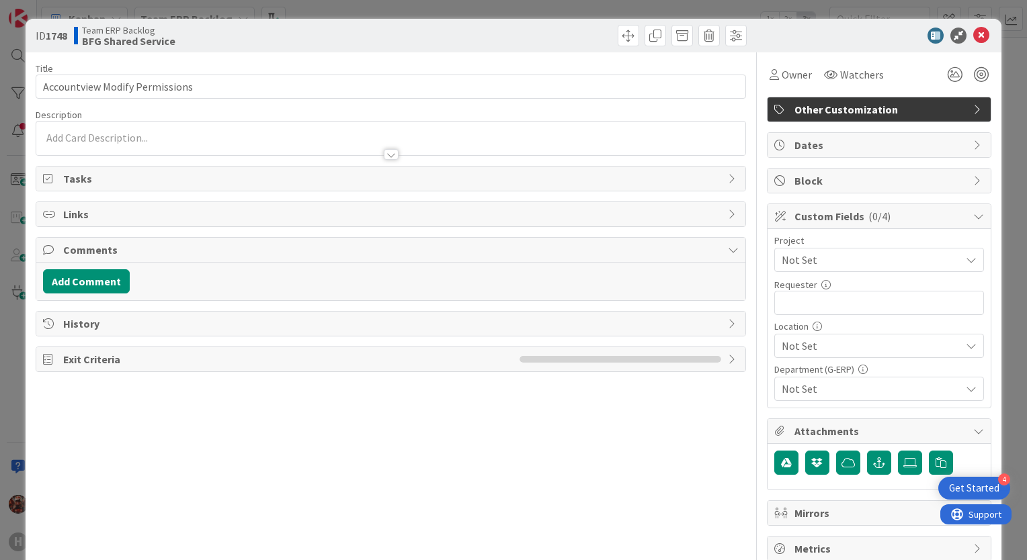
click at [92, 146] on div at bounding box center [390, 148] width 709 height 14
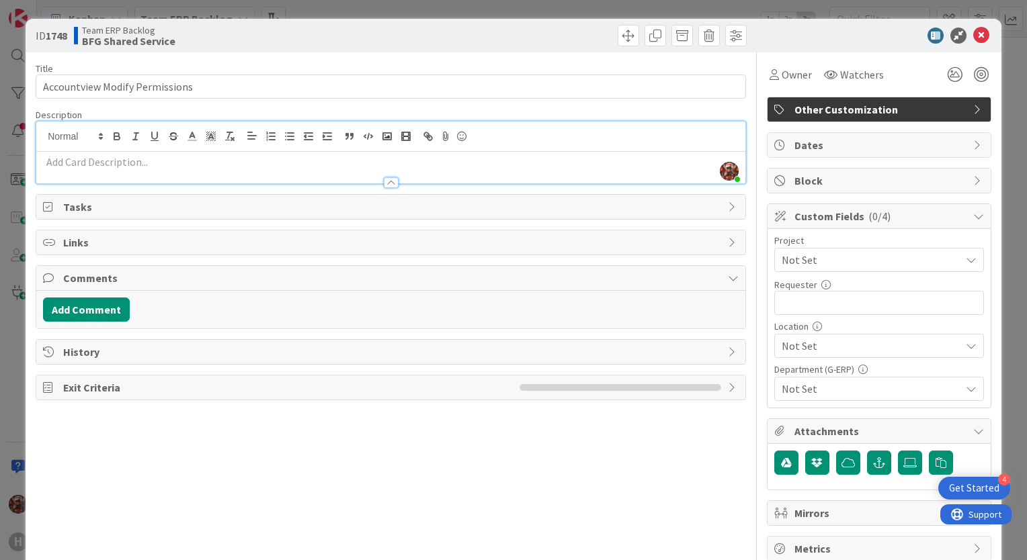
click at [99, 166] on p at bounding box center [390, 162] width 695 height 15
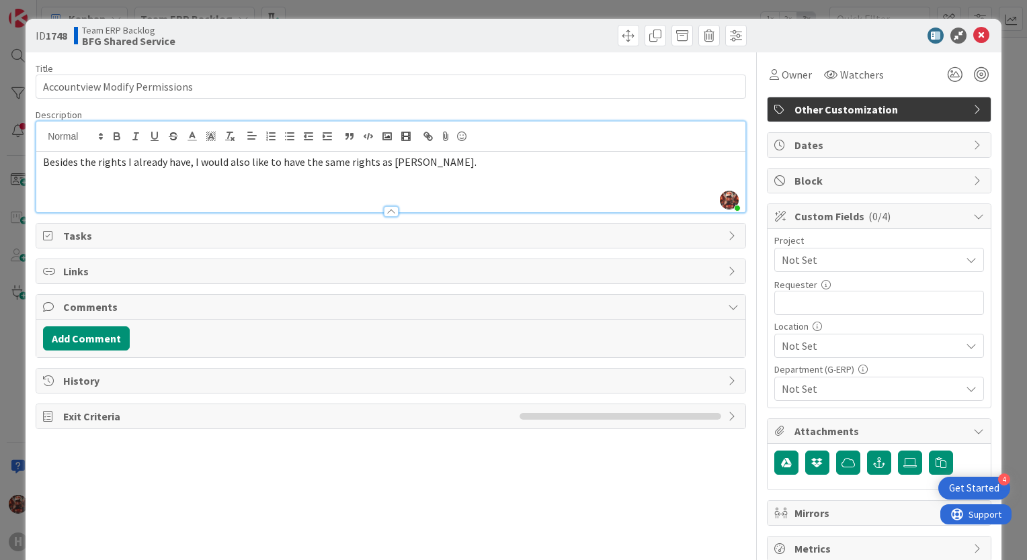
click at [40, 159] on div "Besides the rights I already have, I would also like to have the same rights as…" at bounding box center [390, 182] width 709 height 60
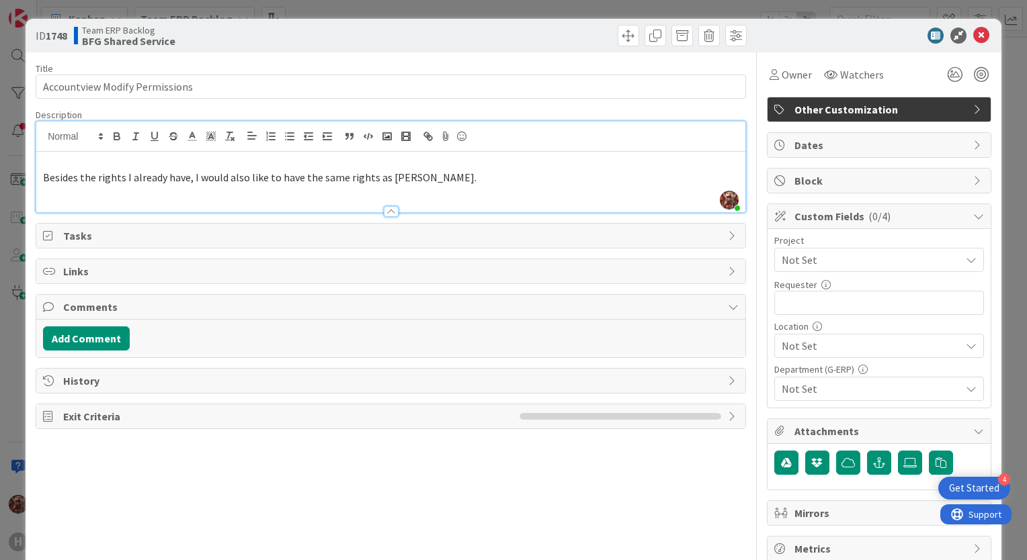
paste div
click at [458, 178] on p "Besides the rights I already have, I would also like to have the same rights as…" at bounding box center [390, 177] width 695 height 15
click at [454, 34] on div at bounding box center [570, 36] width 352 height 22
click at [190, 192] on p "but we need approve from [PERSON_NAME]" at bounding box center [390, 192] width 695 height 15
click at [265, 192] on p "but we need approve from [PERSON_NAME]" at bounding box center [390, 192] width 695 height 15
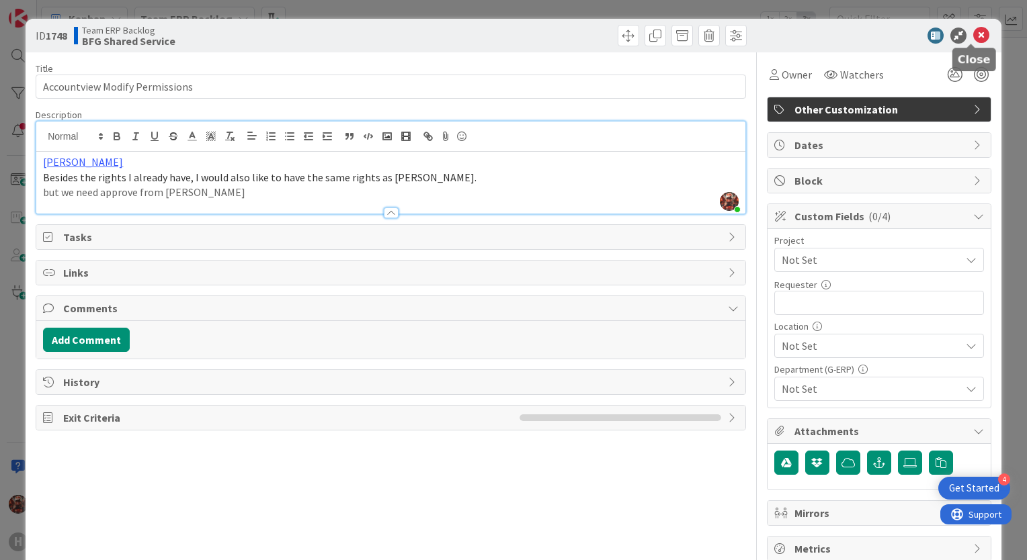
click at [973, 37] on icon at bounding box center [981, 36] width 16 height 16
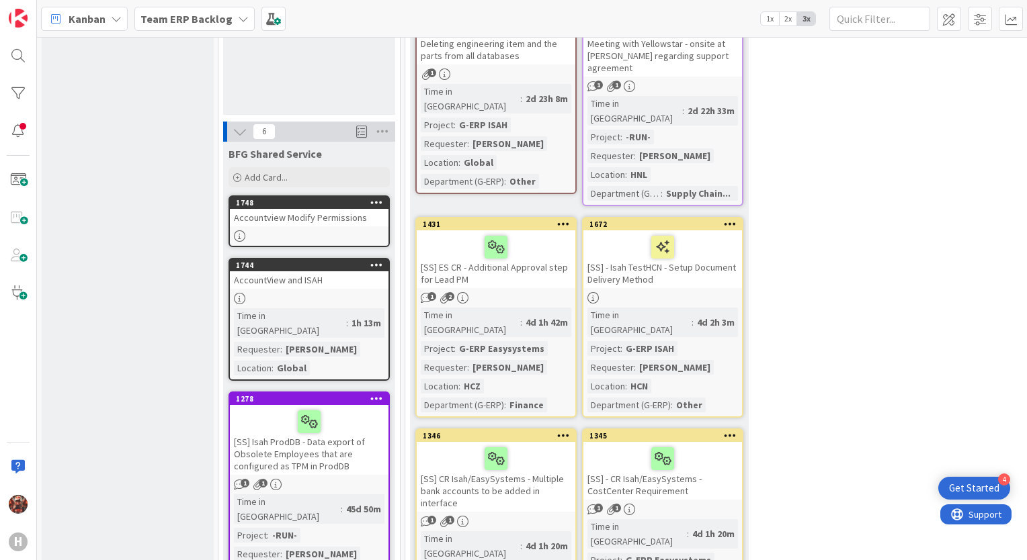
click at [329, 209] on div "Accountview Modify Permissions" at bounding box center [309, 217] width 159 height 17
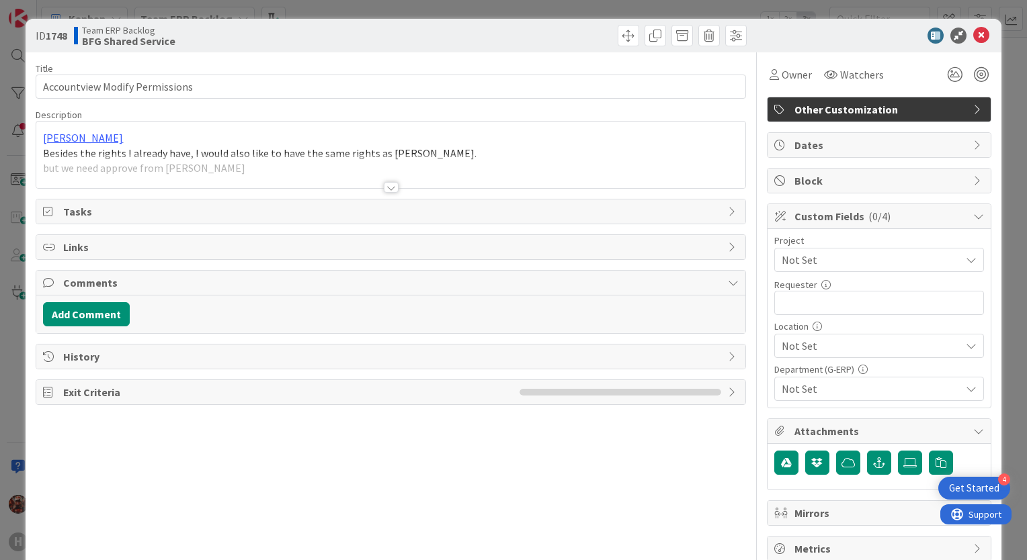
click at [257, 167] on div at bounding box center [390, 171] width 709 height 34
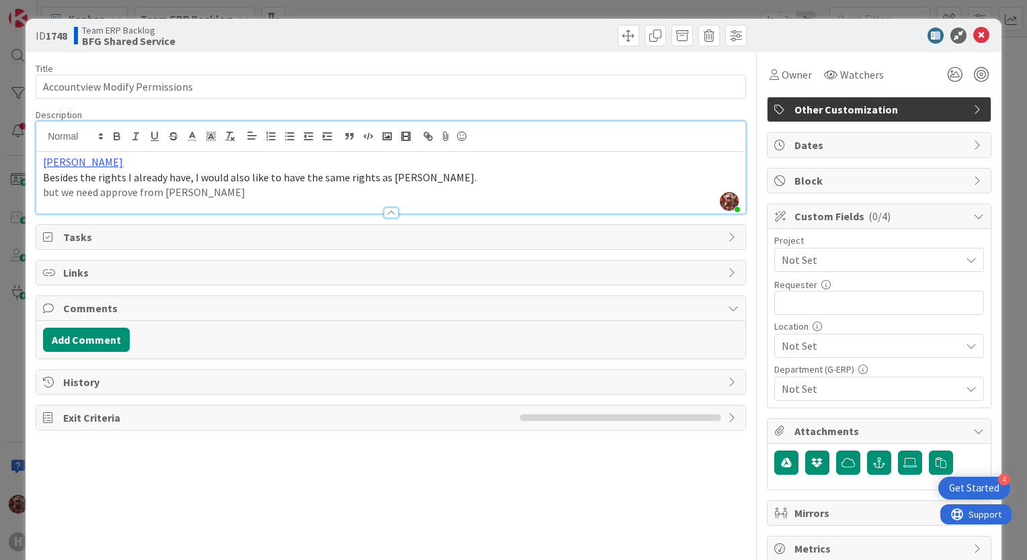
click at [223, 192] on p "but we need approve from [PERSON_NAME]" at bounding box center [390, 192] width 695 height 15
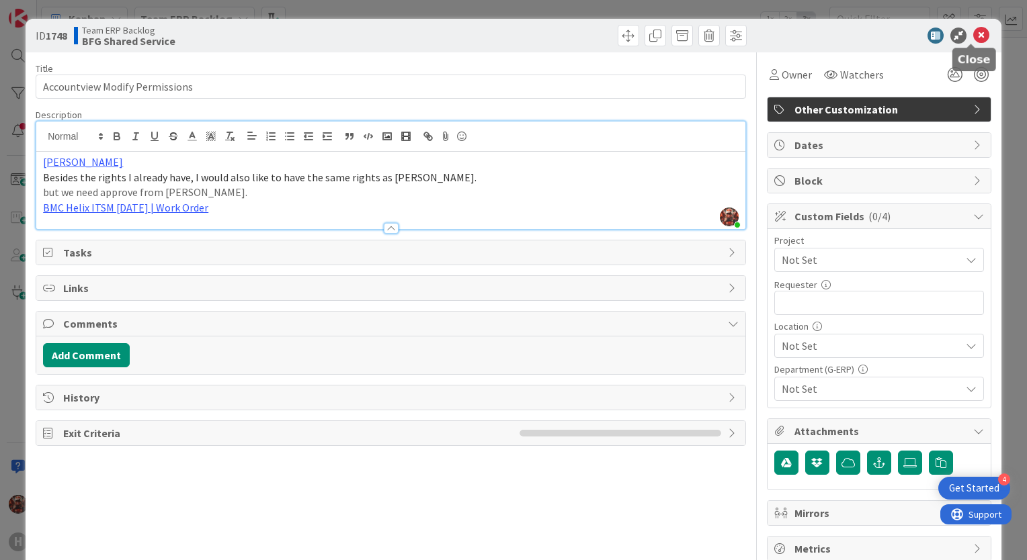
click at [973, 29] on icon at bounding box center [981, 36] width 16 height 16
